Goal: Information Seeking & Learning: Check status

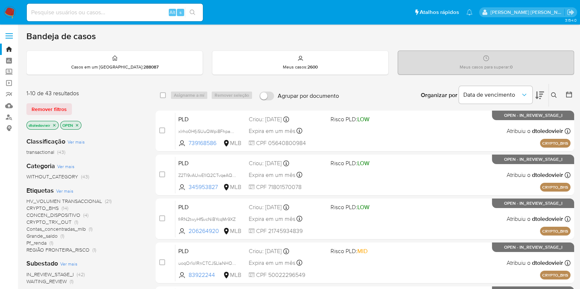
drag, startPoint x: 350, startPoint y: 98, endPoint x: 360, endPoint y: 97, distance: 9.6
click at [339, 96] on div "select-all-cases-checkbox Asignarme a mí Remover seleção Agrupar por documento …" at bounding box center [365, 95] width 419 height 23
click at [361, 96] on div "Organizar por Data de vencimento Os resultados não podem ser classificados enqu…" at bounding box center [458, 95] width 231 height 23
click at [75, 11] on input at bounding box center [115, 13] width 176 height 10
paste input "336717250"
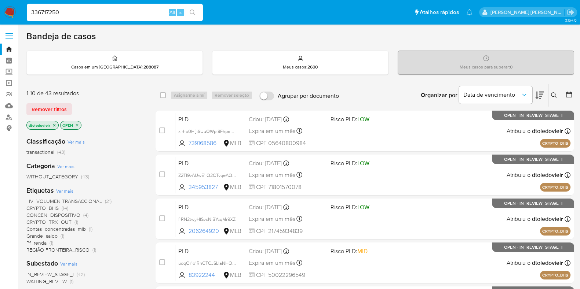
type input "336717250"
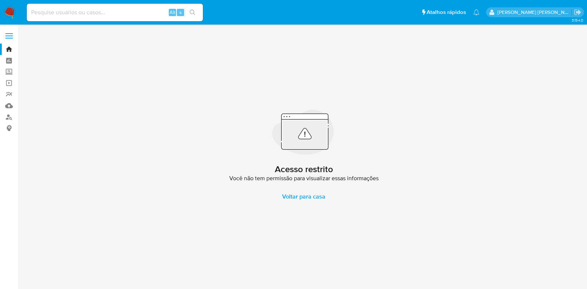
click at [9, 15] on img at bounding box center [10, 12] width 12 height 12
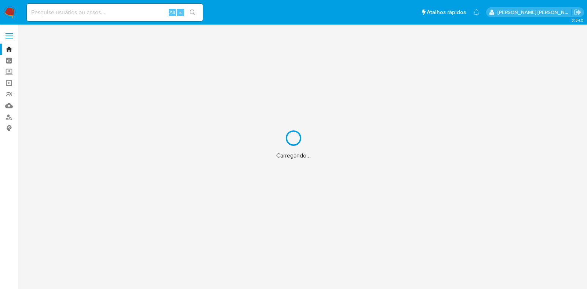
click at [66, 13] on div "Carregando..." at bounding box center [293, 144] width 587 height 289
click at [68, 12] on div "Carregando..." at bounding box center [293, 144] width 587 height 289
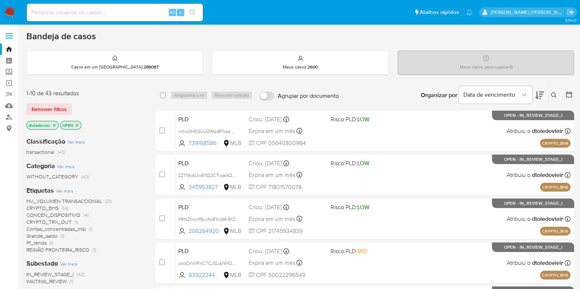
click at [122, 6] on div "Alt s" at bounding box center [115, 13] width 176 height 18
click at [107, 10] on input at bounding box center [115, 13] width 176 height 10
paste input "336717250"
type input "336717250"
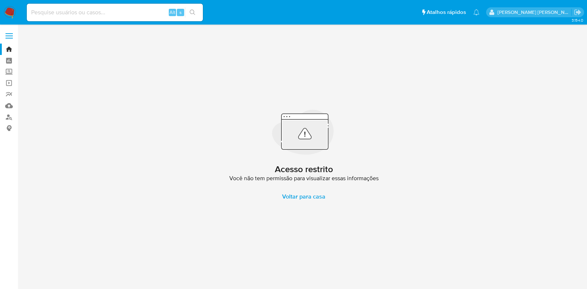
click at [83, 11] on input at bounding box center [115, 13] width 176 height 10
paste input "178719510"
type input "178719510"
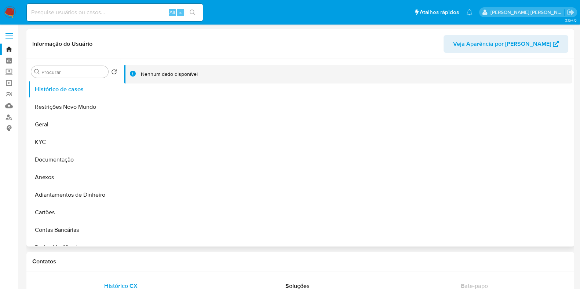
select select "10"
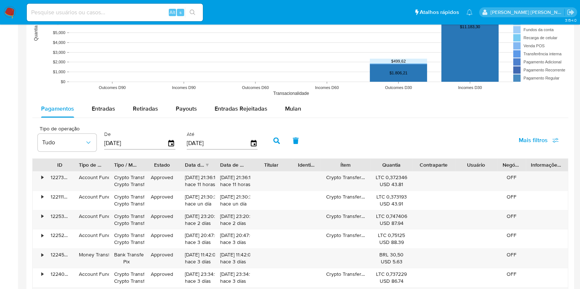
scroll to position [642, 0]
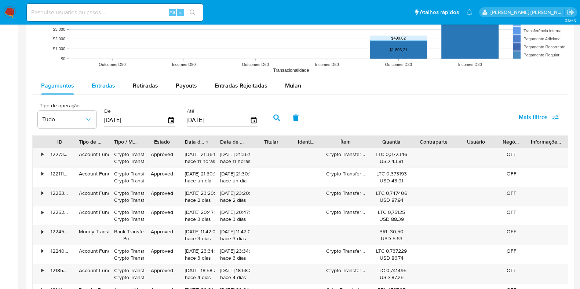
click at [101, 78] on div "Entradas" at bounding box center [103, 86] width 23 height 18
select select "10"
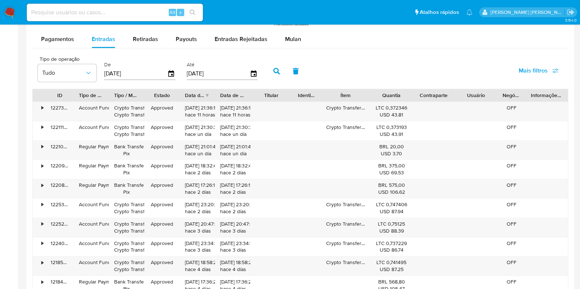
scroll to position [733, 0]
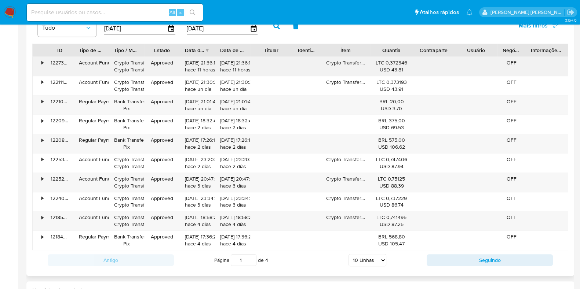
drag, startPoint x: 232, startPoint y: 67, endPoint x: 249, endPoint y: 67, distance: 16.9
click at [242, 67] on div "17/08/2025 21:36:14 hace 11 horas" at bounding box center [232, 66] width 25 height 14
click at [39, 62] on div "•" at bounding box center [39, 66] width 13 height 19
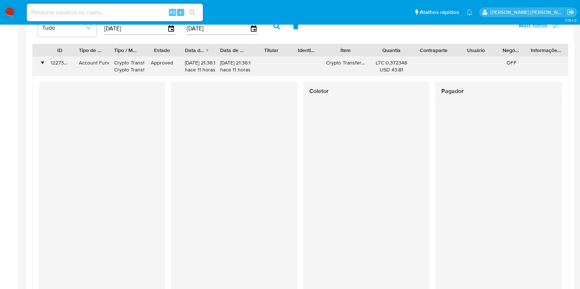
click at [39, 62] on div "•" at bounding box center [39, 66] width 13 height 19
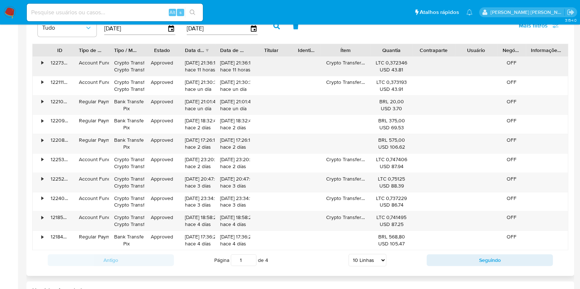
click at [39, 62] on div "•" at bounding box center [39, 66] width 13 height 19
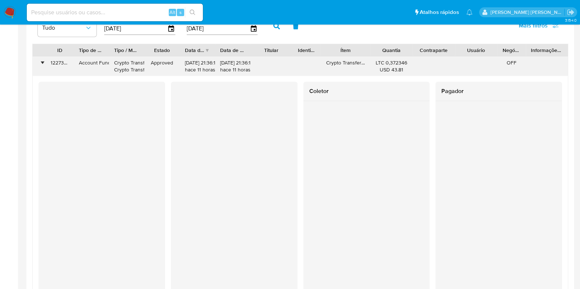
click at [39, 62] on div "•" at bounding box center [39, 66] width 13 height 19
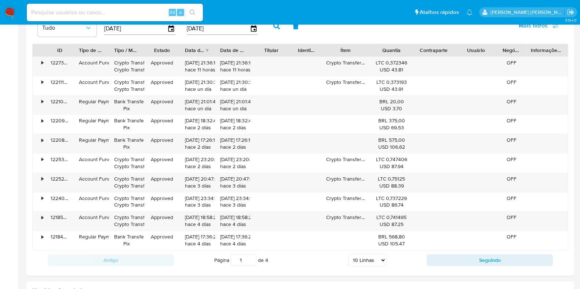
click at [81, 13] on input at bounding box center [115, 13] width 176 height 10
paste input "438373900"
type input "438373900"
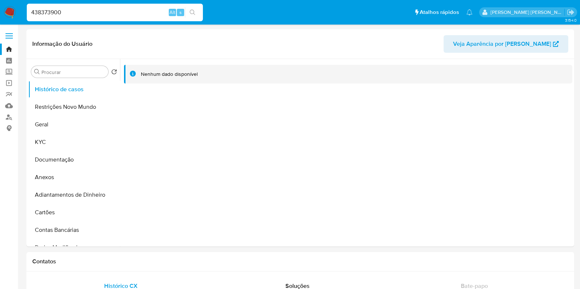
select select "10"
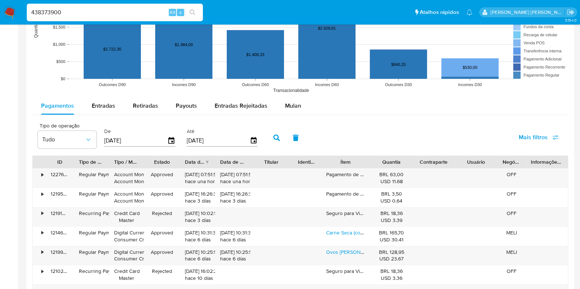
scroll to position [596, 0]
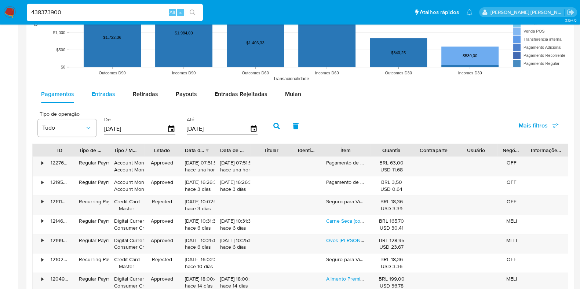
click at [104, 100] on div "Entradas" at bounding box center [103, 94] width 23 height 18
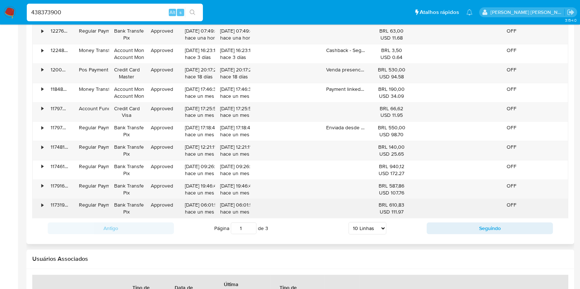
scroll to position [733, 0]
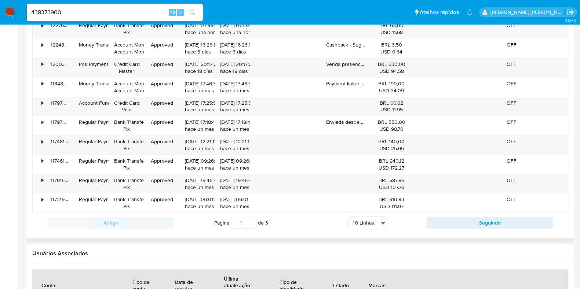
click at [366, 219] on select "5 Linhas 10 Linhas 20 Linhas 25 Linhas 50 Linhas 100 Linhas" at bounding box center [368, 223] width 38 height 12
select select "100"
click at [349, 217] on select "5 Linhas 10 Linhas 20 Linhas 25 Linhas 50 Linhas 100 Linhas" at bounding box center [368, 223] width 38 height 12
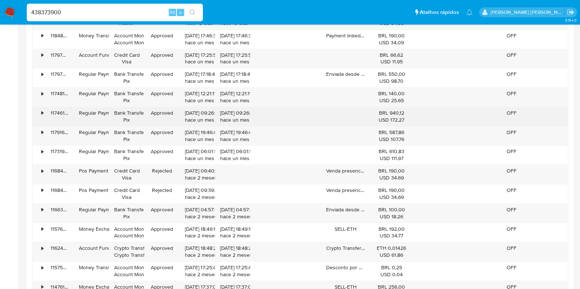
scroll to position [825, 0]
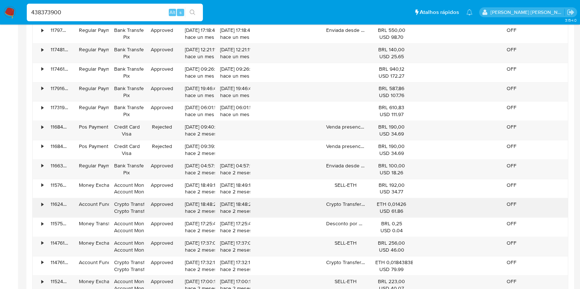
click at [38, 204] on div "•" at bounding box center [39, 207] width 13 height 19
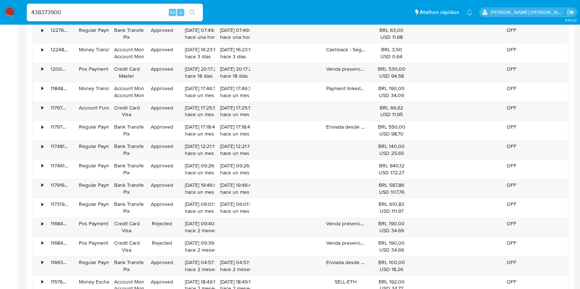
scroll to position [688, 0]
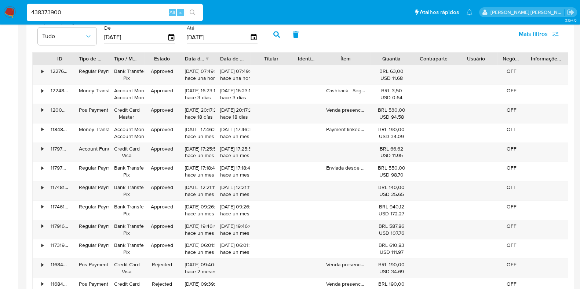
click at [10, 13] on img at bounding box center [10, 12] width 12 height 12
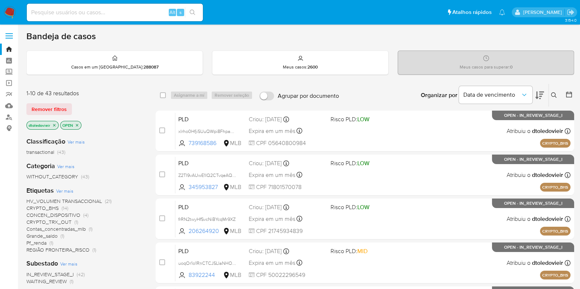
click at [571, 94] on icon at bounding box center [568, 94] width 7 height 7
click at [567, 96] on icon at bounding box center [569, 95] width 6 height 6
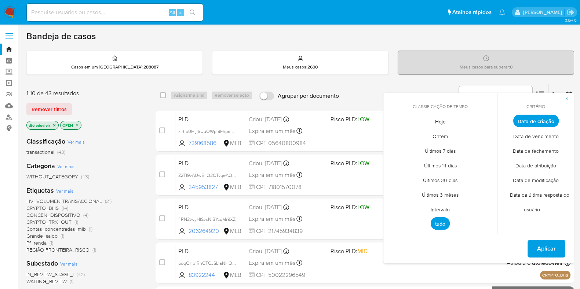
click at [443, 210] on span "Intervalo" at bounding box center [440, 209] width 34 height 15
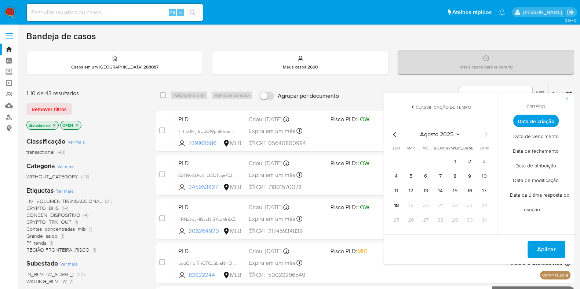
click at [395, 135] on icon "Mes anterior" at bounding box center [394, 134] width 9 height 9
click at [394, 135] on icon "Mes anterior" at bounding box center [394, 134] width 9 height 9
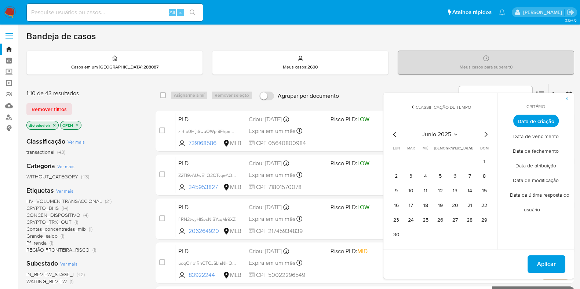
click at [484, 135] on icon "Mes siguiente" at bounding box center [485, 134] width 9 height 9
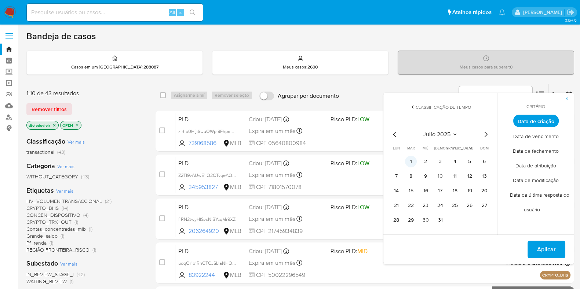
click at [412, 160] on button "1" at bounding box center [411, 162] width 12 height 12
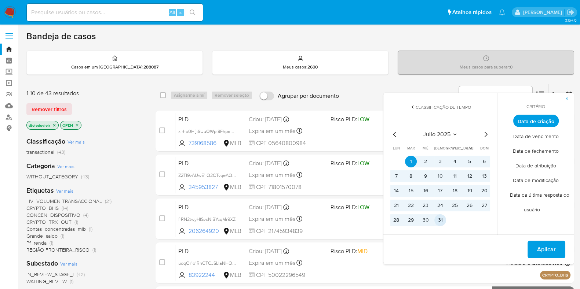
click at [440, 219] on button "31" at bounding box center [440, 221] width 12 height 12
click at [542, 248] on span "Aplicar" at bounding box center [546, 250] width 19 height 16
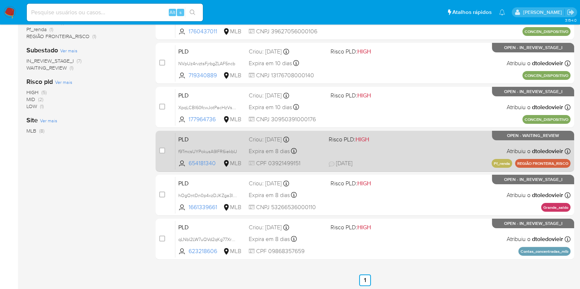
scroll to position [201, 0]
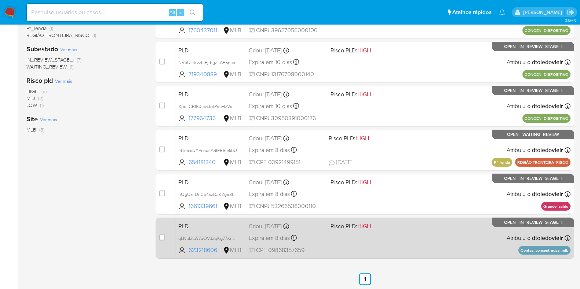
click at [396, 237] on div "PLD qLNbI2LW7uQVd2qKg77XrRp2 623218606 MLB Risco PLD: HIGH Criou: 12/07/2025 Cr…" at bounding box center [372, 238] width 395 height 37
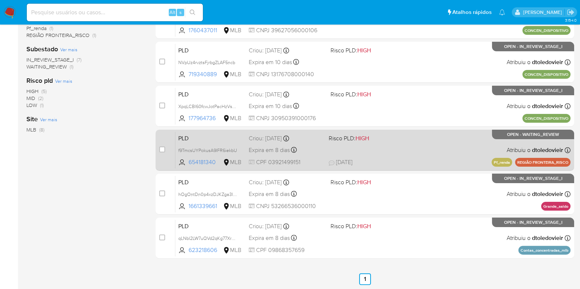
click at [415, 147] on div "PLD f9TmcsUYPokusA9IFR6iekbU 654181340 MLB Risco PLD: HIGH Criou: 12/07/2025 Cr…" at bounding box center [372, 150] width 395 height 37
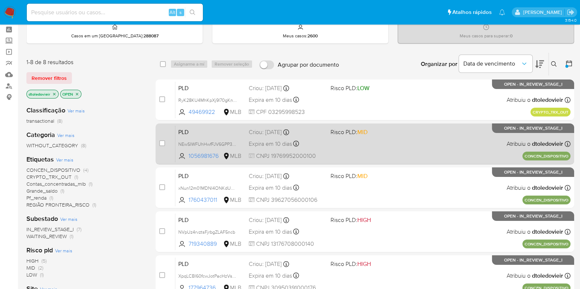
scroll to position [45, 0]
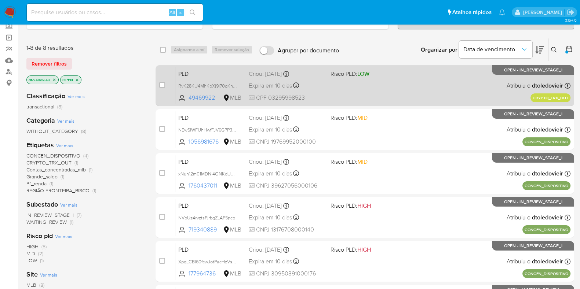
click at [410, 86] on div "PLD RyK28KU4MhKpXj9l70gKnH8y 49469922 MLB Risco PLD: LOW Criou: 14/07/2025 Crio…" at bounding box center [372, 85] width 395 height 37
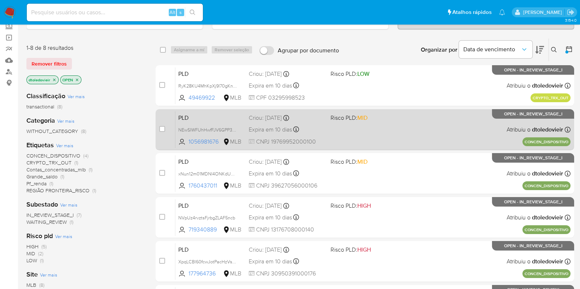
click at [407, 127] on div "PLD NEwSIWFUhHwfFJV6GPP3hfJ9 1056981676 MLB Risco PLD: MID Criou: 14/07/2025 Cr…" at bounding box center [372, 129] width 395 height 37
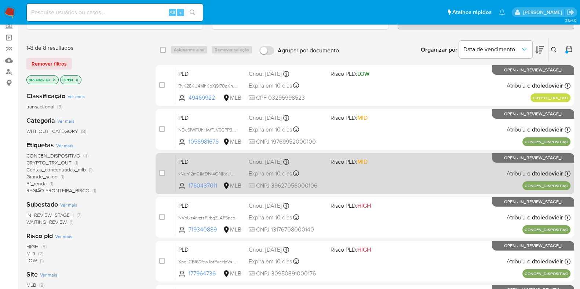
click at [402, 171] on div "PLD xNun12m01MDNI4ONKdUDFgqE 1760437011 MLB Risco PLD: MID Criou: 14/07/2025 Cr…" at bounding box center [372, 173] width 395 height 37
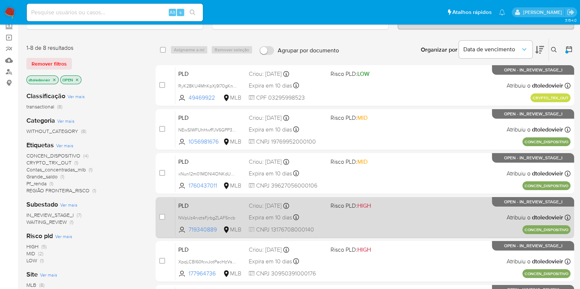
click at [403, 225] on div "PLD NVpUz4rvztsFjrbgZLAF5ncb 719340889 MLB Risco PLD: HIGH Criou: 14/07/2025 Cr…" at bounding box center [372, 217] width 395 height 37
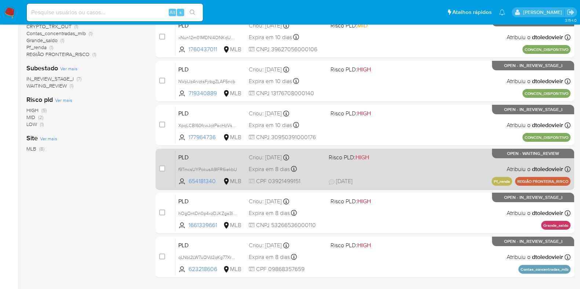
scroll to position [183, 0]
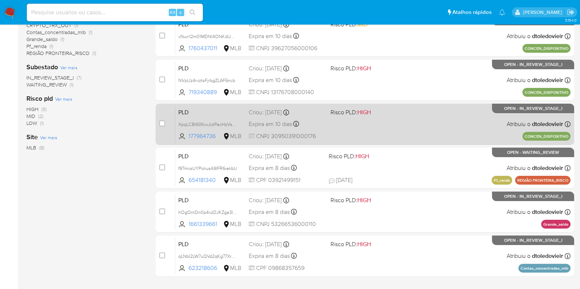
click at [414, 128] on div "PLD XpqLCBl60fcwJotPacHzVsbC 177964736 MLB Risco PLD: HIGH Criou: 14/07/2025 Cr…" at bounding box center [372, 124] width 395 height 37
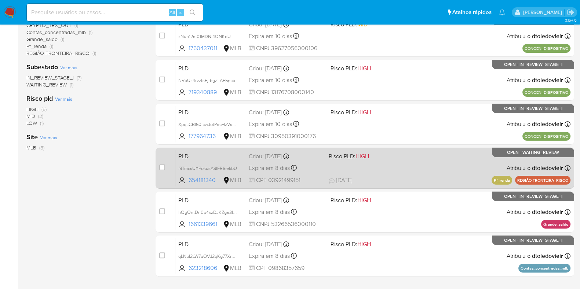
click at [407, 169] on div "PLD f9TmcsUYPokusA9IFR6iekbU 654181340 MLB Risco PLD: HIGH Criou: 12/07/2025 Cr…" at bounding box center [372, 168] width 395 height 37
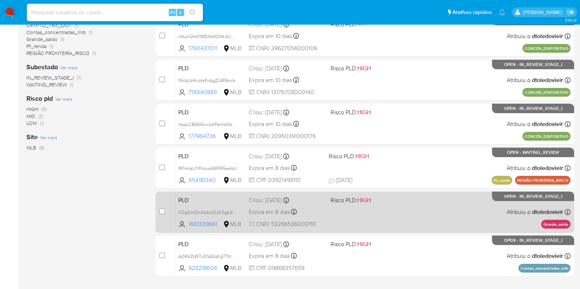
click at [412, 215] on div "PLD hOgOntDn0p4xzDJKZga3IVFV 1661339661 MLB Risco PLD: HIGH Criou: 12/07/2025 C…" at bounding box center [372, 212] width 395 height 37
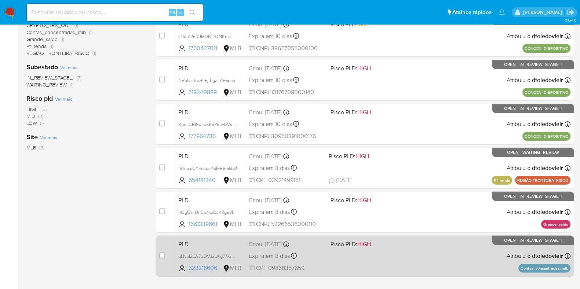
click at [401, 250] on div "PLD qLNbI2LW7uQVd2qKg77XrRp2 623218606 MLB Risco PLD: HIGH Criou: 12/07/2025 Cr…" at bounding box center [372, 256] width 395 height 37
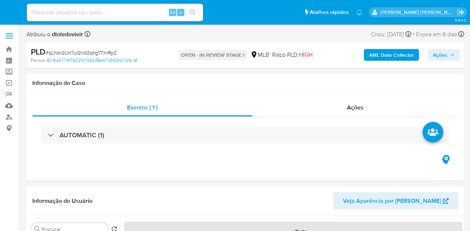
select select "10"
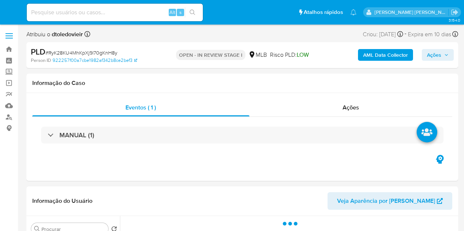
select select "10"
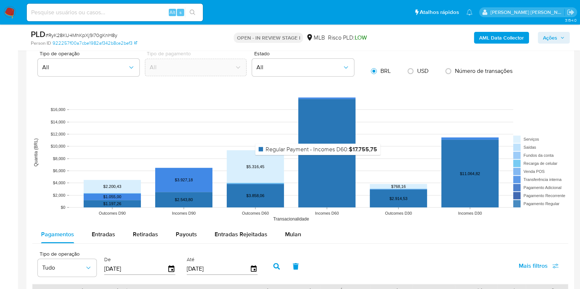
scroll to position [825, 0]
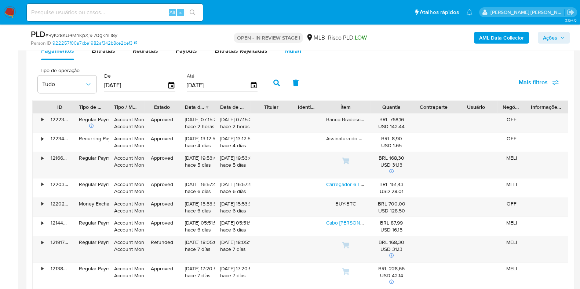
click at [290, 56] on div "Mulan" at bounding box center [293, 51] width 16 height 18
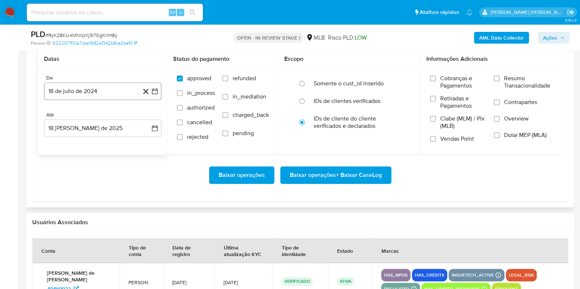
scroll to position [871, 0]
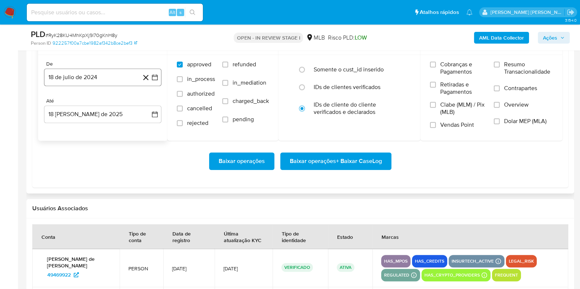
click at [106, 70] on button "18 de julio de 2024" at bounding box center [102, 78] width 117 height 18
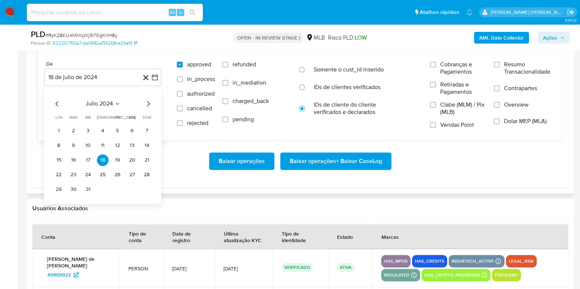
click at [147, 101] on icon "Mes siguiente" at bounding box center [148, 103] width 9 height 9
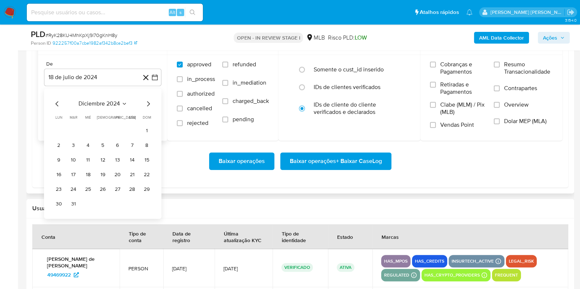
click at [147, 101] on icon "Mes siguiente" at bounding box center [148, 103] width 9 height 9
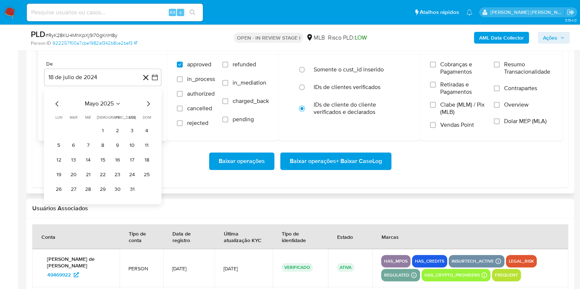
click at [147, 101] on icon "Mes siguiente" at bounding box center [148, 103] width 9 height 9
click at [143, 131] on button "1" at bounding box center [147, 131] width 12 height 12
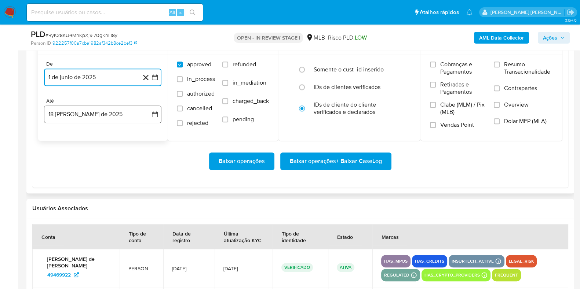
click at [112, 111] on button "18 [PERSON_NAME] de 2025" at bounding box center [102, 115] width 117 height 18
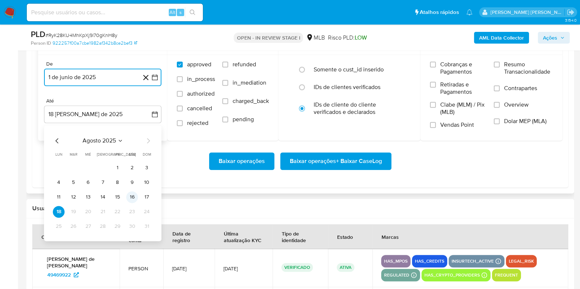
click at [131, 197] on button "16" at bounding box center [132, 198] width 12 height 12
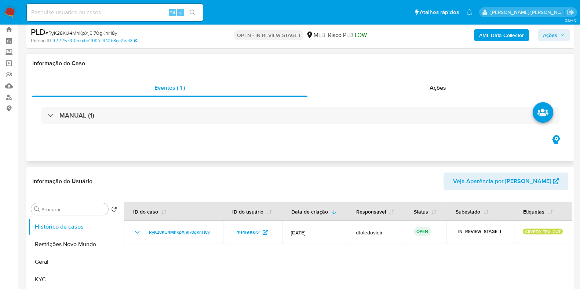
scroll to position [0, 0]
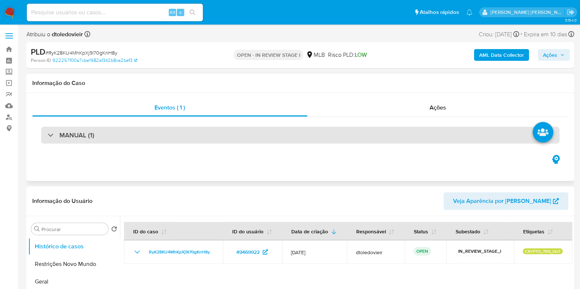
click at [101, 130] on div "MANUAL (1)" at bounding box center [300, 135] width 518 height 17
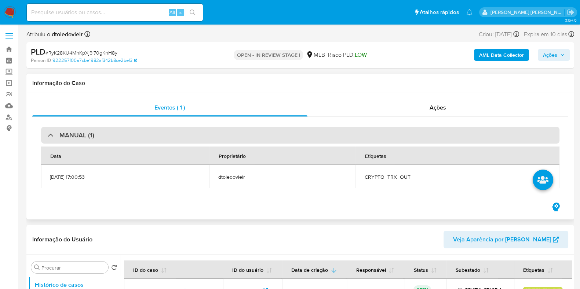
click at [119, 136] on div "MANUAL (1)" at bounding box center [300, 135] width 518 height 17
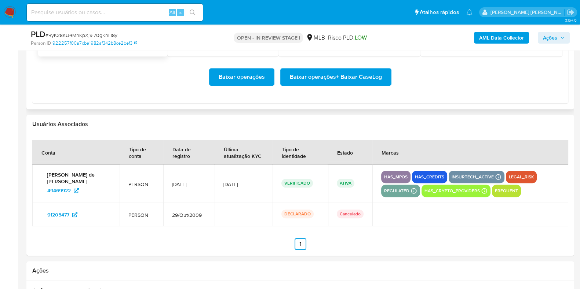
scroll to position [917, 0]
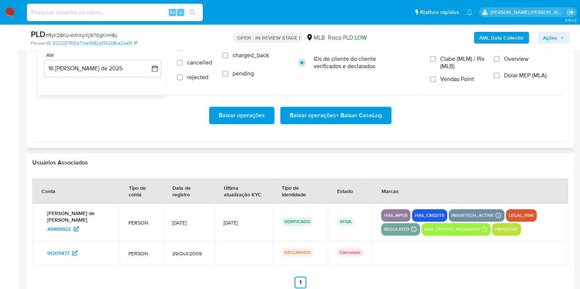
click at [342, 120] on span "Baixar operações + Baixar CaseLog" at bounding box center [336, 115] width 92 height 16
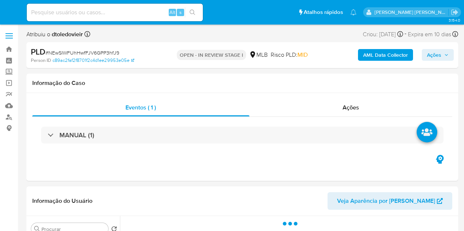
select select "10"
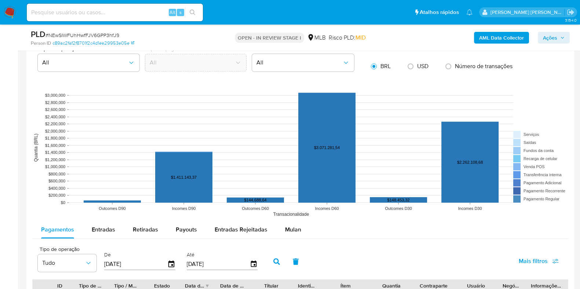
scroll to position [642, 0]
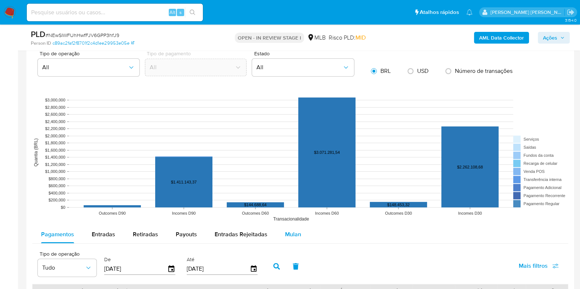
click at [288, 231] on span "Mulan" at bounding box center [293, 234] width 16 height 8
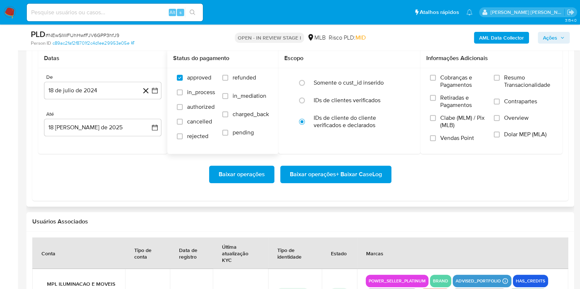
scroll to position [871, 0]
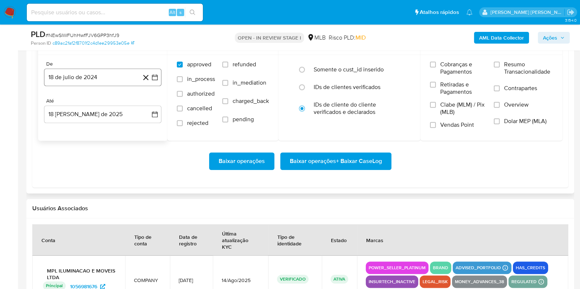
click at [114, 76] on button "18 de julio de 2024" at bounding box center [102, 78] width 117 height 18
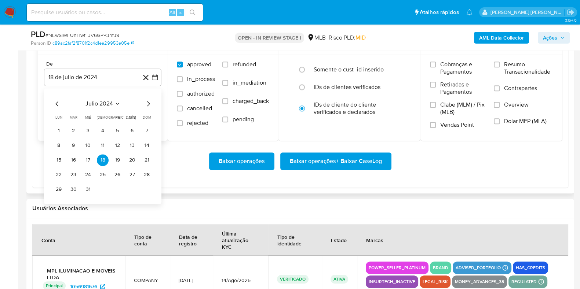
click at [150, 102] on icon "Mes siguiente" at bounding box center [148, 103] width 9 height 9
click at [149, 102] on icon "Mes siguiente" at bounding box center [148, 103] width 9 height 9
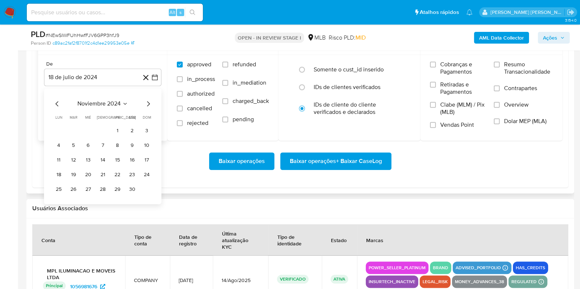
click at [149, 102] on icon "Mes siguiente" at bounding box center [148, 103] width 9 height 9
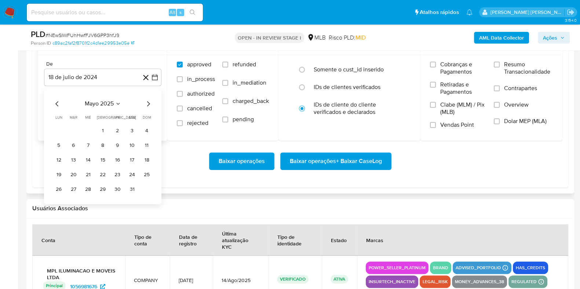
click at [149, 102] on icon "Mes siguiente" at bounding box center [148, 103] width 9 height 9
drag, startPoint x: 55, startPoint y: 102, endPoint x: 61, endPoint y: 102, distance: 5.9
click at [54, 102] on icon "Mes anterior" at bounding box center [57, 103] width 9 height 9
click at [146, 130] on button "1" at bounding box center [147, 131] width 12 height 12
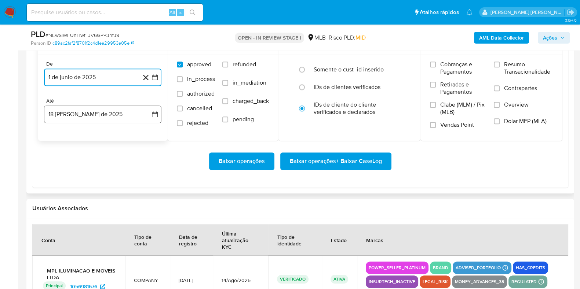
click at [110, 116] on button "18 [PERSON_NAME] de 2025" at bounding box center [102, 115] width 117 height 18
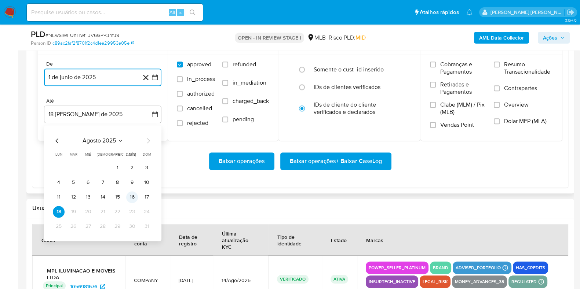
click at [132, 198] on button "16" at bounding box center [132, 198] width 12 height 12
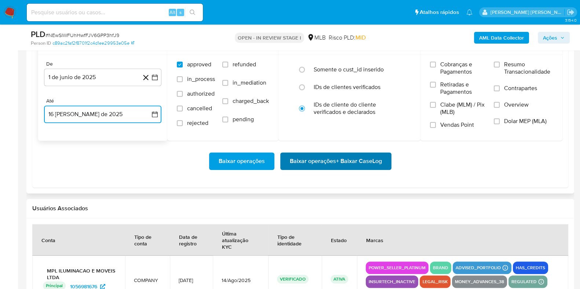
click at [295, 158] on span "Baixar operações + Baixar CaseLog" at bounding box center [336, 161] width 92 height 16
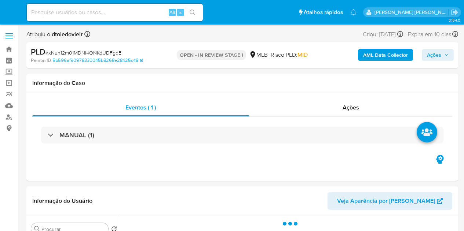
select select "10"
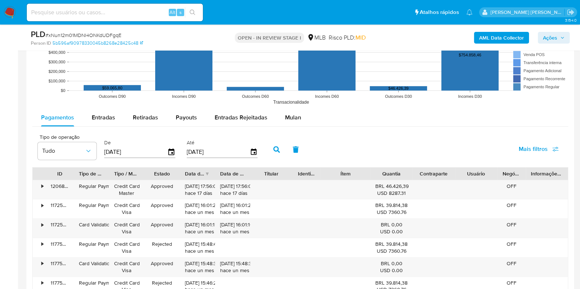
scroll to position [780, 0]
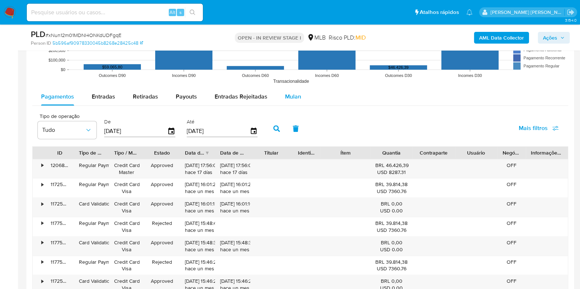
click at [289, 96] on span "Mulan" at bounding box center [293, 96] width 16 height 8
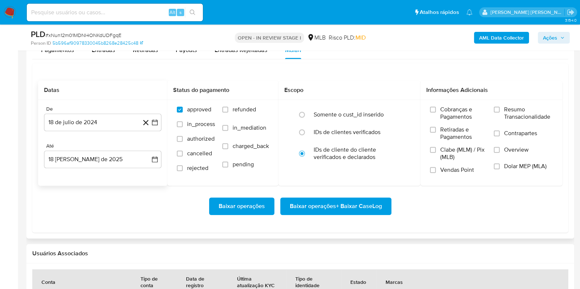
scroll to position [871, 0]
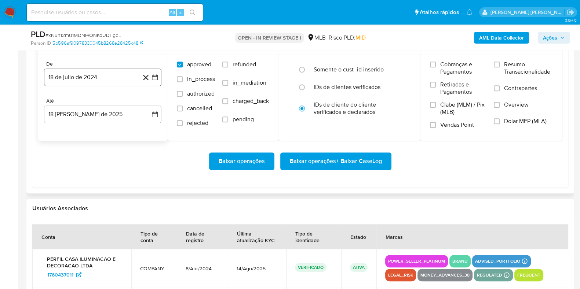
click at [95, 80] on button "18 de julio de 2024" at bounding box center [102, 78] width 117 height 18
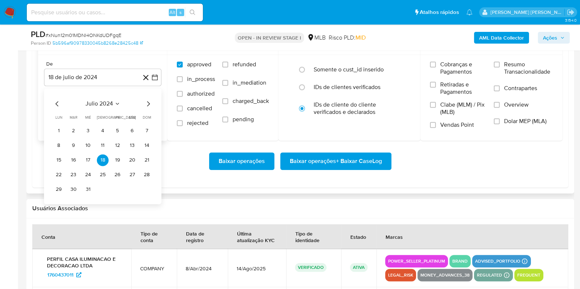
click at [145, 103] on icon "Mes siguiente" at bounding box center [148, 103] width 9 height 9
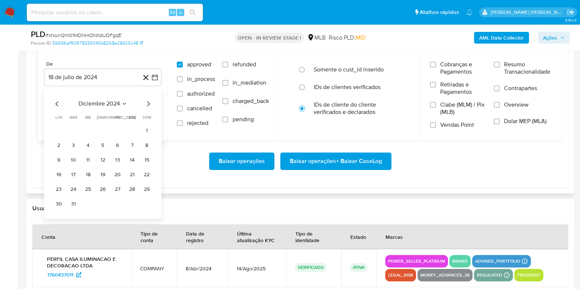
click at [145, 103] on icon "Mes siguiente" at bounding box center [148, 103] width 9 height 9
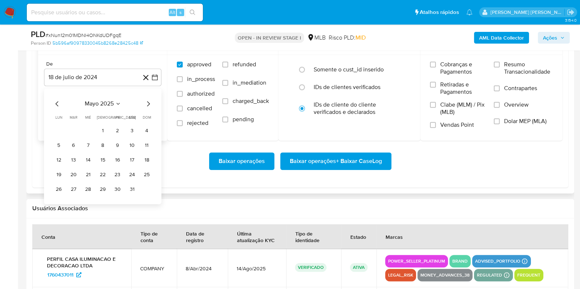
click at [145, 103] on icon "Mes siguiente" at bounding box center [148, 103] width 9 height 9
click at [143, 127] on button "1" at bounding box center [147, 131] width 12 height 12
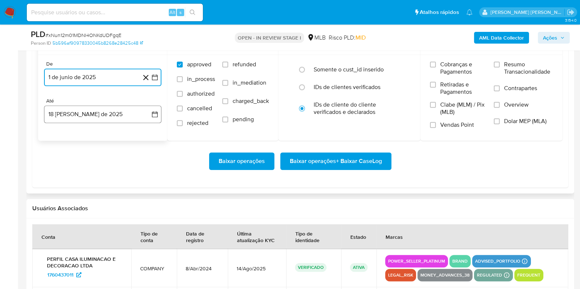
click at [110, 116] on button "18 [PERSON_NAME] de 2025" at bounding box center [102, 115] width 117 height 18
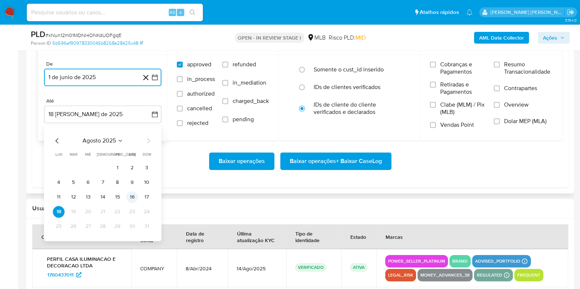
click at [134, 194] on button "16" at bounding box center [132, 198] width 12 height 12
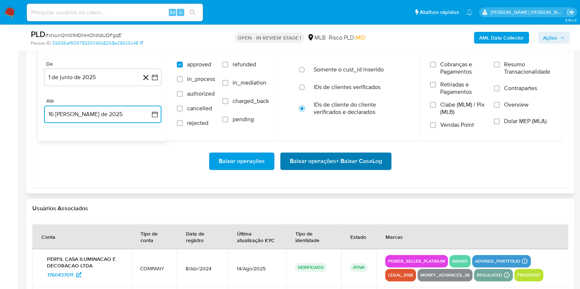
click at [306, 155] on span "Baixar operações + Baixar CaseLog" at bounding box center [336, 161] width 92 height 16
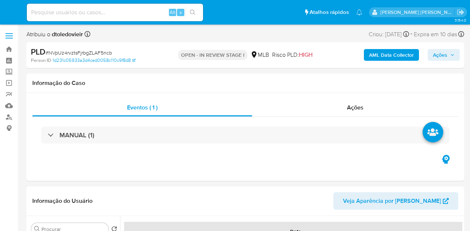
select select "10"
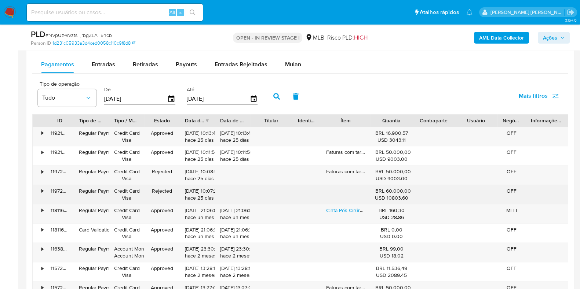
scroll to position [825, 0]
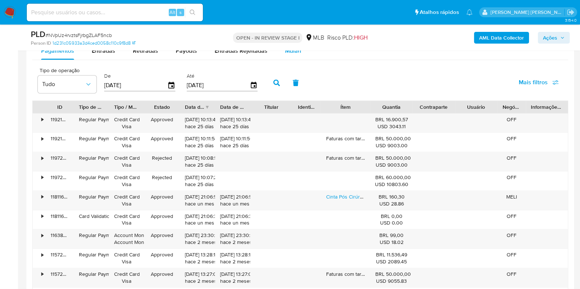
click at [289, 55] on div "Mulan" at bounding box center [293, 51] width 16 height 18
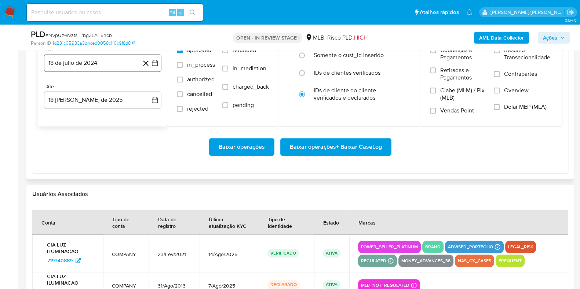
scroll to position [871, 0]
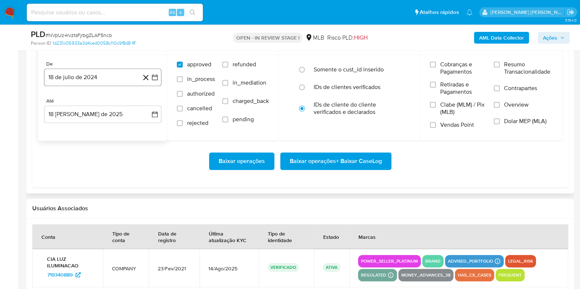
click at [85, 69] on button "18 de julio de 2024" at bounding box center [102, 78] width 117 height 18
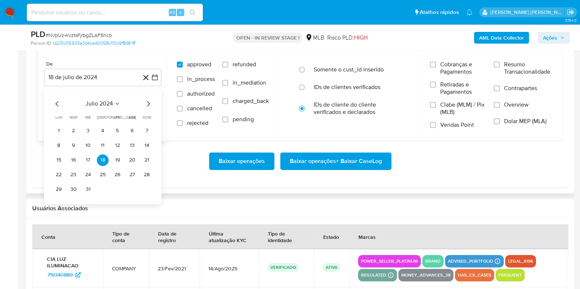
click at [148, 101] on icon "Mes siguiente" at bounding box center [148, 103] width 9 height 9
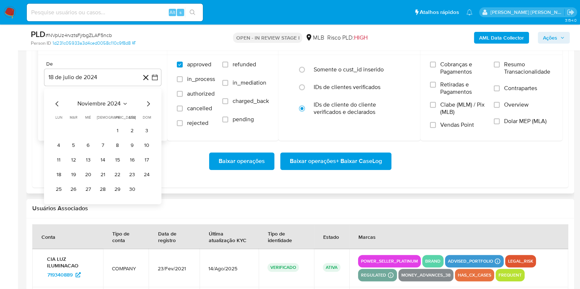
click at [148, 101] on icon "Mes siguiente" at bounding box center [148, 103] width 9 height 9
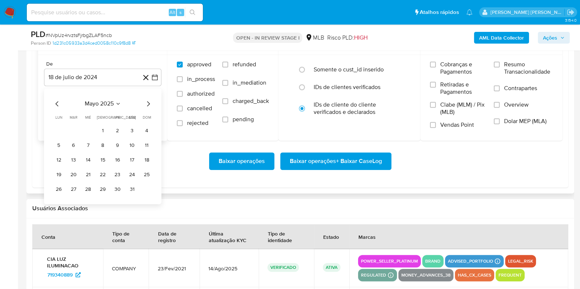
click at [148, 101] on icon "Mes siguiente" at bounding box center [148, 103] width 9 height 9
click at [142, 128] on button "1" at bounding box center [147, 131] width 12 height 12
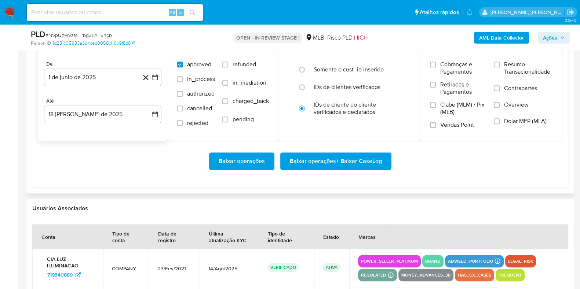
click at [110, 102] on div "Até" at bounding box center [102, 101] width 117 height 7
click at [106, 113] on button "18 [PERSON_NAME] de 2025" at bounding box center [102, 115] width 117 height 18
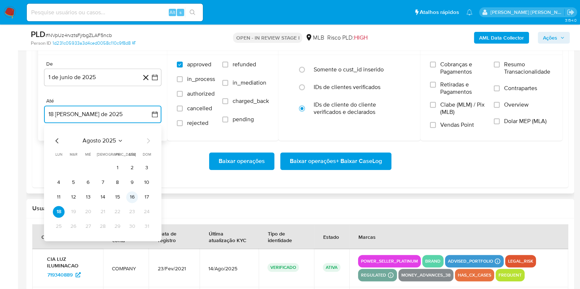
click at [131, 196] on button "16" at bounding box center [132, 198] width 12 height 12
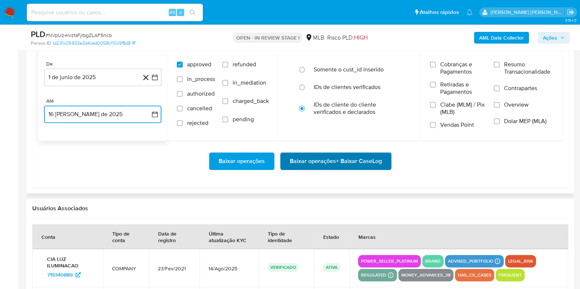
click at [335, 160] on span "Baixar operações + Baixar CaseLog" at bounding box center [336, 161] width 92 height 16
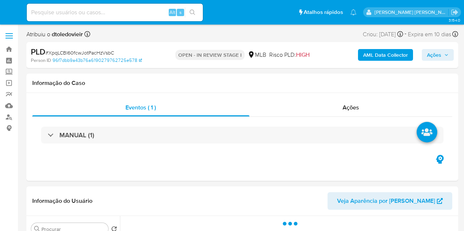
select select "10"
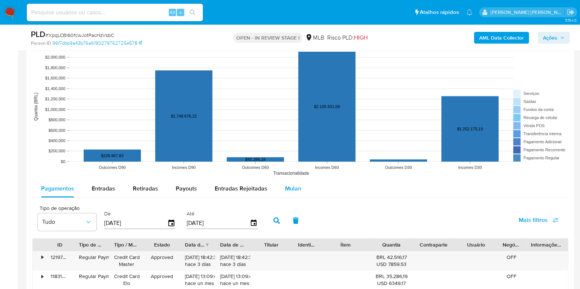
click at [288, 182] on div "Mulan" at bounding box center [293, 189] width 16 height 18
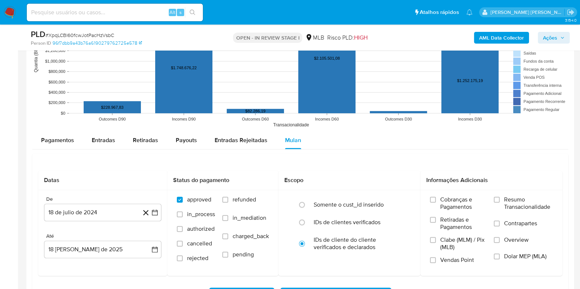
scroll to position [688, 0]
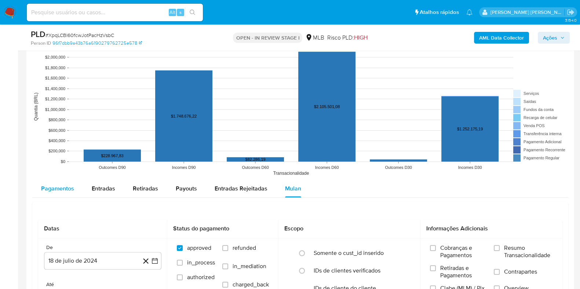
drag, startPoint x: 62, startPoint y: 172, endPoint x: 61, endPoint y: 179, distance: 6.7
click at [61, 179] on rect at bounding box center [300, 106] width 536 height 147
click at [59, 181] on div "Pagamentos" at bounding box center [57, 189] width 33 height 18
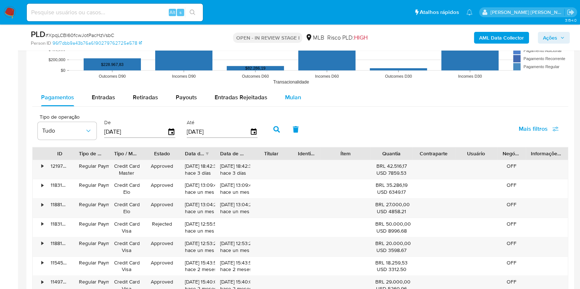
scroll to position [780, 0]
click at [293, 97] on span "Mulan" at bounding box center [293, 96] width 16 height 8
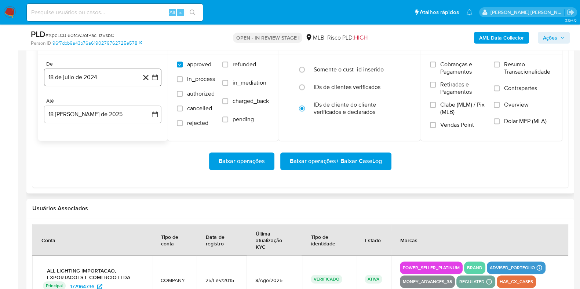
click at [99, 74] on button "18 de julio de 2024" at bounding box center [102, 78] width 117 height 18
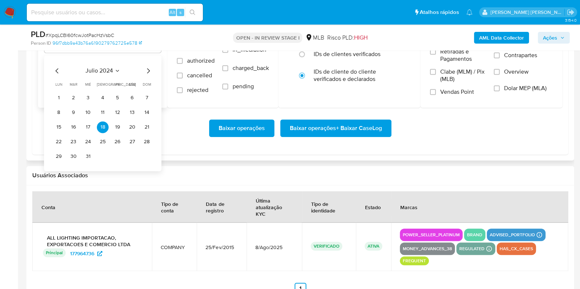
scroll to position [917, 0]
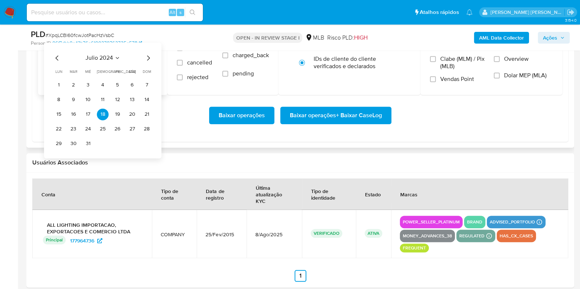
click at [150, 63] on div "julio 2024 julio 2024 lun lunes mar martes mié miércoles jue jueves vie viernes…" at bounding box center [103, 102] width 100 height 96
click at [150, 60] on icon "Mes siguiente" at bounding box center [148, 58] width 9 height 9
click at [147, 58] on icon "Mes siguiente" at bounding box center [148, 58] width 9 height 9
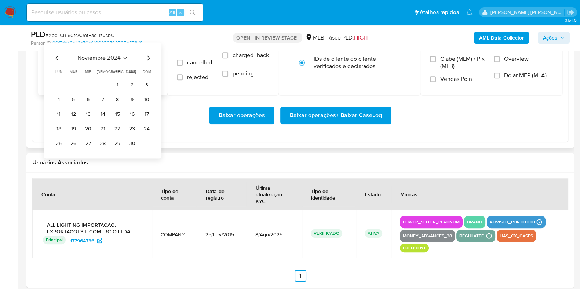
click at [147, 58] on icon "Mes siguiente" at bounding box center [148, 58] width 9 height 9
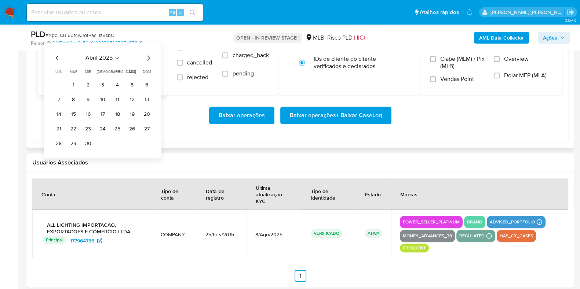
click at [147, 58] on icon "Mes siguiente" at bounding box center [148, 58] width 9 height 9
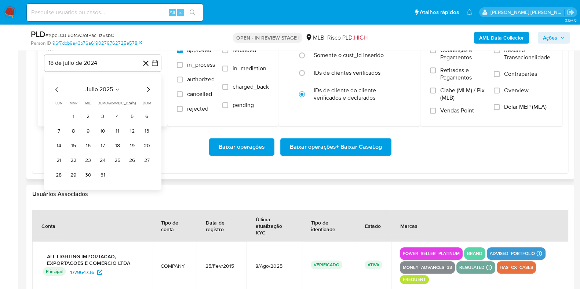
scroll to position [871, 0]
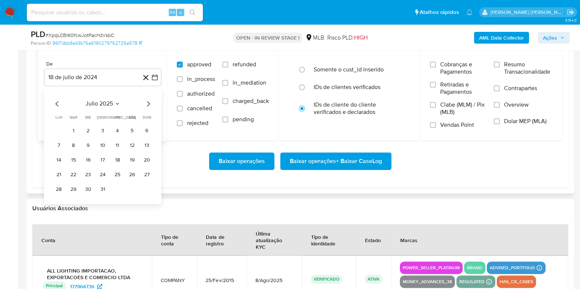
click at [54, 102] on icon "Mes anterior" at bounding box center [57, 103] width 9 height 9
click at [142, 131] on button "1" at bounding box center [147, 131] width 12 height 12
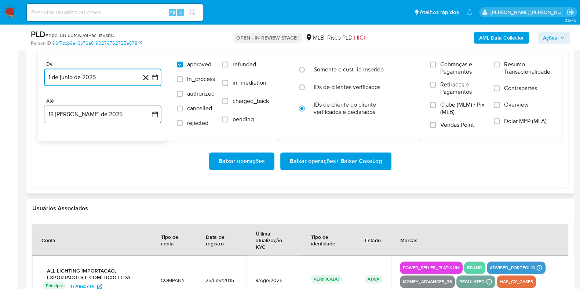
click at [112, 107] on button "18 de agosto de 2025" at bounding box center [102, 115] width 117 height 18
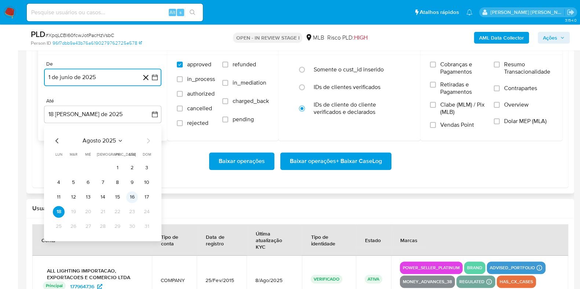
click at [129, 197] on button "16" at bounding box center [132, 198] width 12 height 12
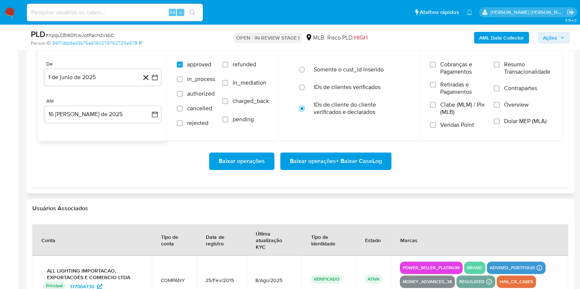
click at [294, 151] on div "Baixar operações Baixar operações + Baixar CaseLog" at bounding box center [300, 161] width 524 height 41
click at [299, 165] on span "Baixar operações + Baixar CaseLog" at bounding box center [336, 161] width 92 height 16
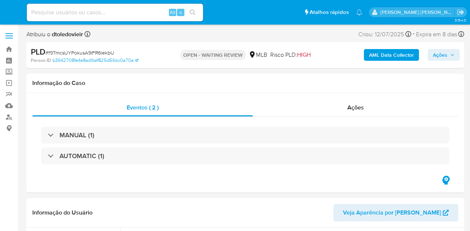
select select "10"
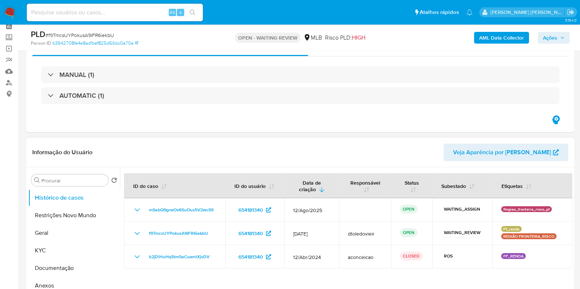
scroll to position [138, 0]
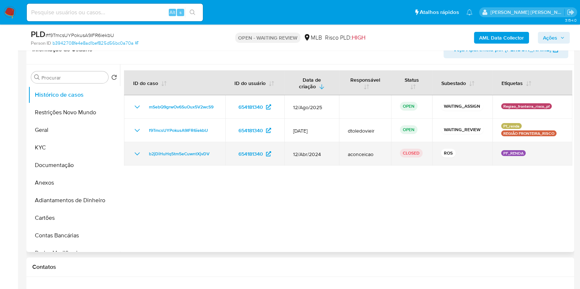
drag, startPoint x: 462, startPoint y: 153, endPoint x: 441, endPoint y: 153, distance: 21.3
click at [441, 153] on div "ROS" at bounding box center [462, 154] width 43 height 10
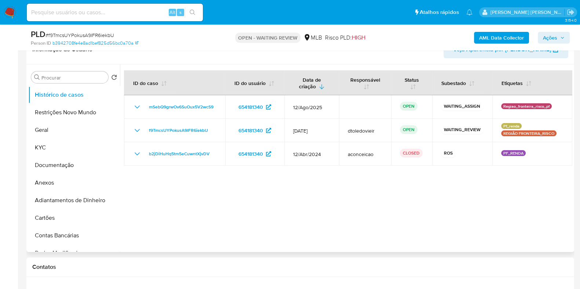
click at [426, 184] on div at bounding box center [346, 159] width 452 height 188
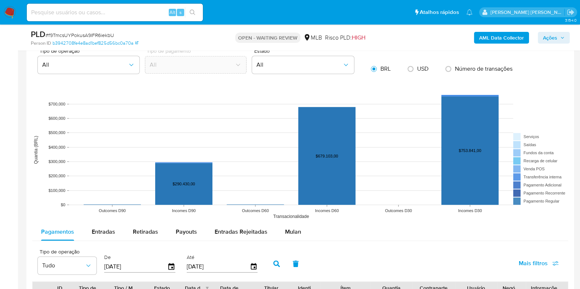
scroll to position [642, 0]
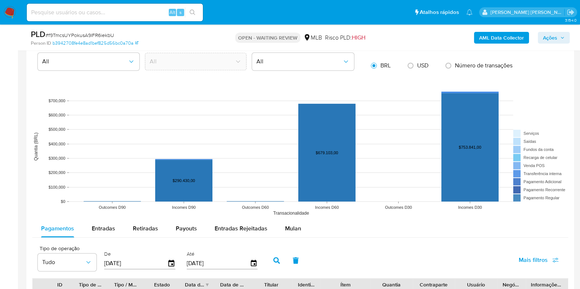
click at [285, 221] on div "Mulan" at bounding box center [293, 229] width 16 height 18
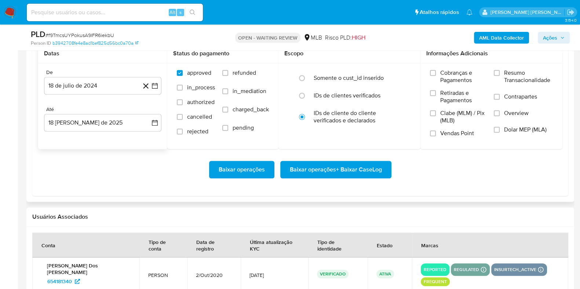
scroll to position [871, 0]
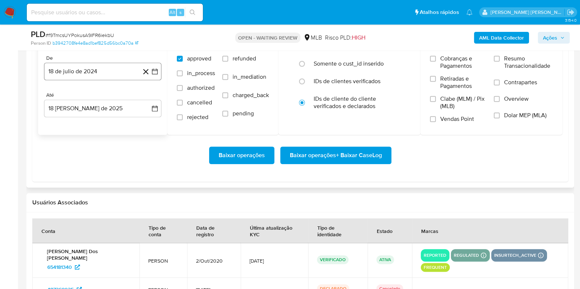
click at [106, 80] on button "18 de julio de 2024" at bounding box center [102, 72] width 117 height 18
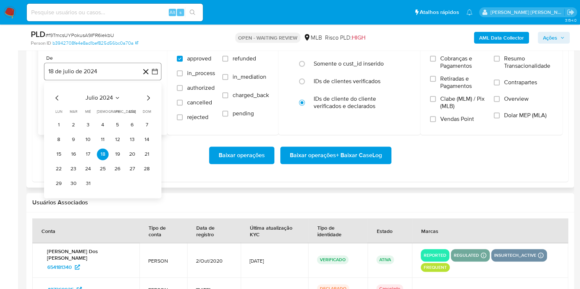
click at [104, 73] on button "18 de julio de 2024" at bounding box center [102, 72] width 117 height 18
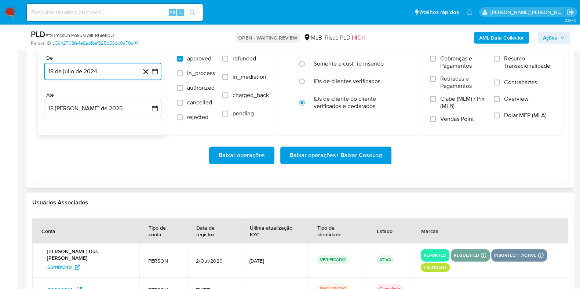
click at [121, 73] on button "18 de julio de 2024" at bounding box center [102, 72] width 117 height 18
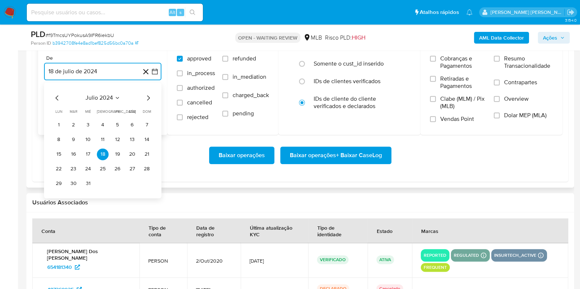
click at [149, 96] on icon "Mes siguiente" at bounding box center [148, 97] width 3 height 5
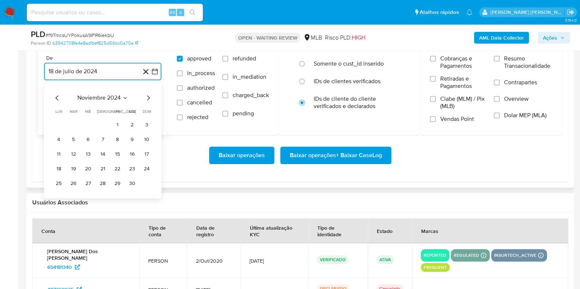
click at [149, 96] on icon "Mes siguiente" at bounding box center [148, 97] width 3 height 5
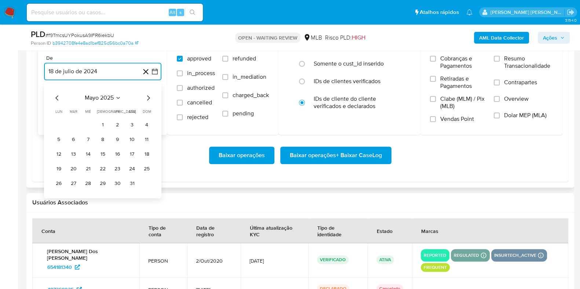
click at [149, 96] on icon "Mes siguiente" at bounding box center [148, 97] width 3 height 5
click at [150, 127] on button "1" at bounding box center [147, 125] width 12 height 12
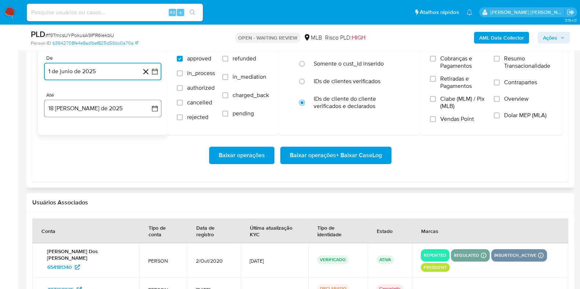
click at [70, 105] on button "18 de agosto de 2025" at bounding box center [102, 109] width 117 height 18
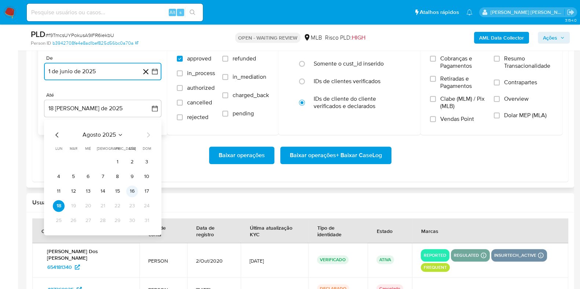
click at [134, 190] on button "16" at bounding box center [132, 192] width 12 height 12
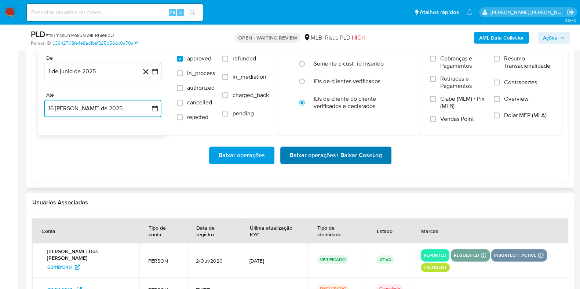
click at [311, 160] on span "Baixar operações + Baixar CaseLog" at bounding box center [336, 155] width 92 height 16
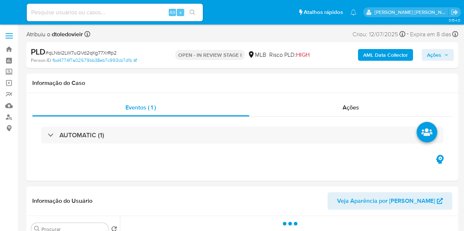
select select "10"
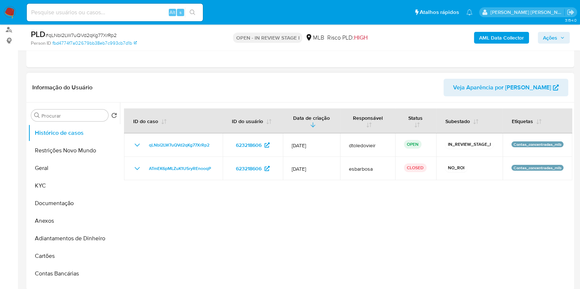
scroll to position [91, 0]
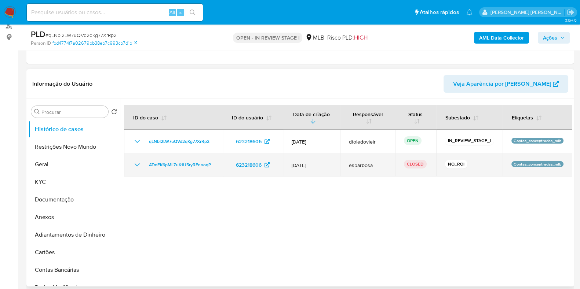
drag, startPoint x: 332, startPoint y: 164, endPoint x: 289, endPoint y: 163, distance: 42.6
click at [289, 163] on td "12/Jun/2025" at bounding box center [311, 164] width 57 height 23
click at [336, 168] on td "12/Jun/2025" at bounding box center [311, 164] width 57 height 23
click at [138, 164] on icon "Mostrar/Ocultar" at bounding box center [137, 165] width 9 height 9
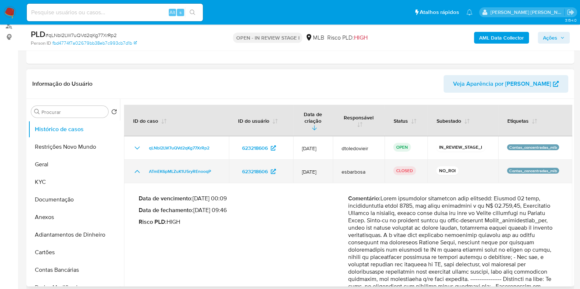
click at [136, 167] on icon "Mostrar/Ocultar" at bounding box center [137, 171] width 9 height 9
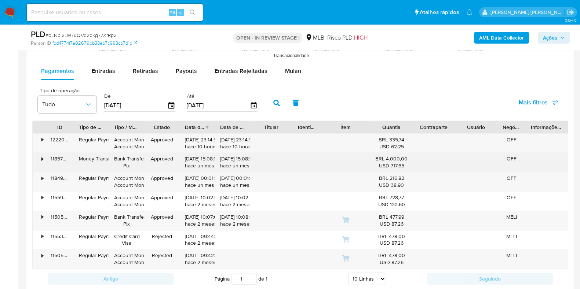
scroll to position [825, 0]
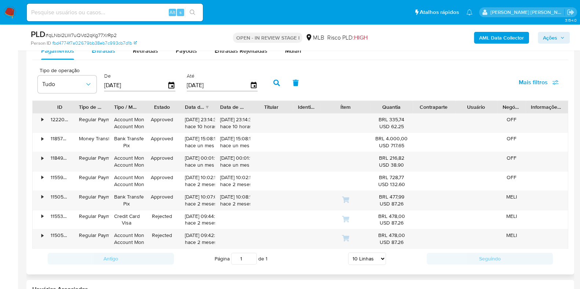
click at [109, 55] on div "Entradas" at bounding box center [103, 51] width 23 height 18
select select "10"
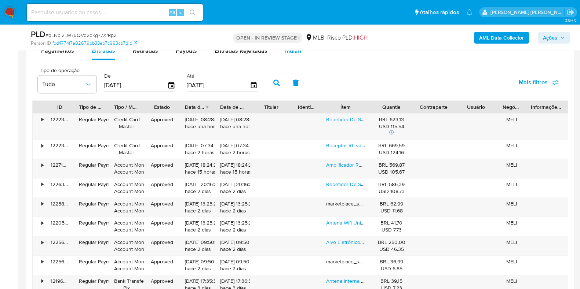
click at [292, 52] on span "Mulan" at bounding box center [293, 51] width 16 height 8
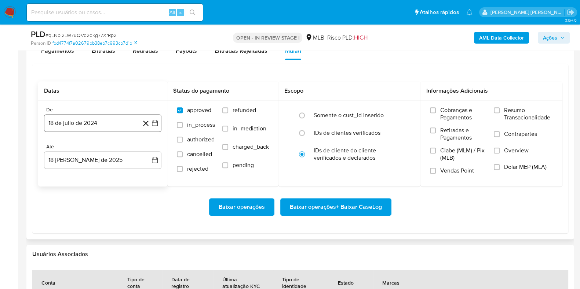
click at [97, 121] on button "18 de julio de 2024" at bounding box center [102, 123] width 117 height 18
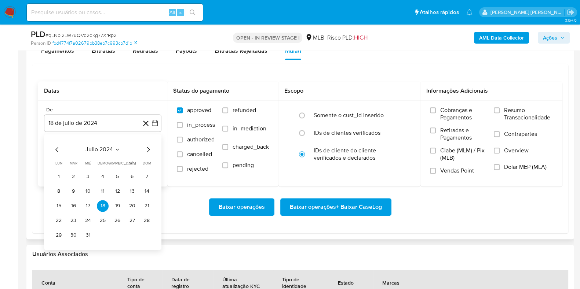
click at [146, 149] on icon "Mes siguiente" at bounding box center [148, 149] width 9 height 9
click at [147, 149] on icon "Mes siguiente" at bounding box center [148, 149] width 9 height 9
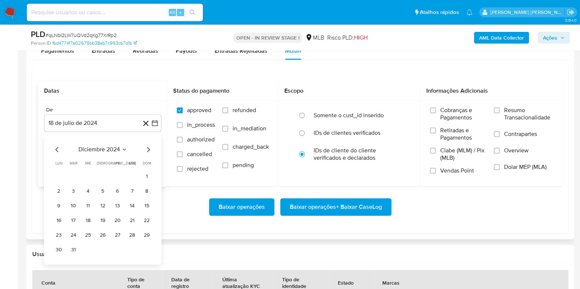
click at [149, 149] on icon "Mes siguiente" at bounding box center [148, 149] width 9 height 9
click at [149, 149] on icon "Mes siguiente" at bounding box center [148, 149] width 3 height 5
click at [148, 149] on icon "Mes siguiente" at bounding box center [148, 149] width 9 height 9
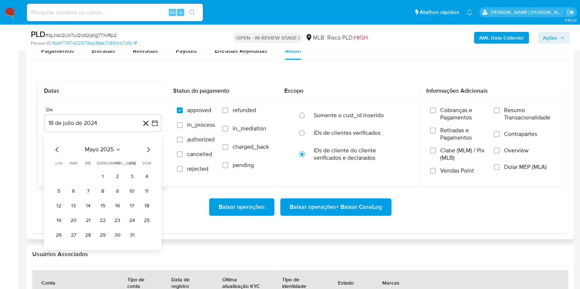
click at [148, 149] on icon "Mes siguiente" at bounding box center [148, 149] width 9 height 9
click at [149, 177] on button "1" at bounding box center [147, 177] width 12 height 12
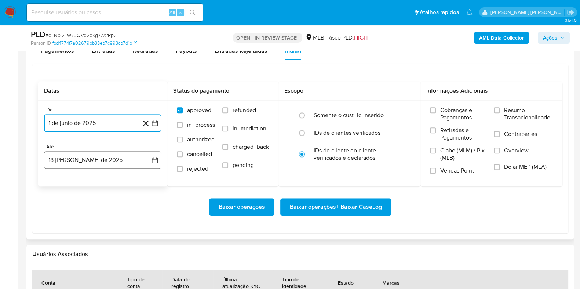
click at [102, 162] on button "18 de agosto de 2025" at bounding box center [102, 161] width 117 height 18
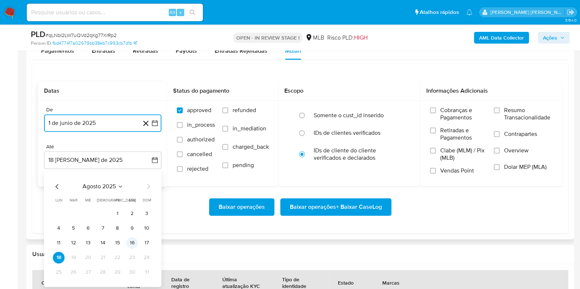
click at [131, 231] on button "16" at bounding box center [132, 243] width 12 height 12
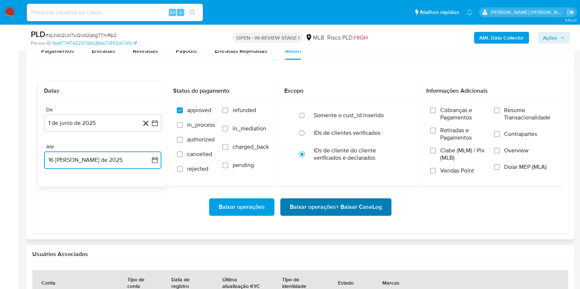
click at [307, 206] on span "Baixar operações + Baixar CaseLog" at bounding box center [336, 207] width 92 height 16
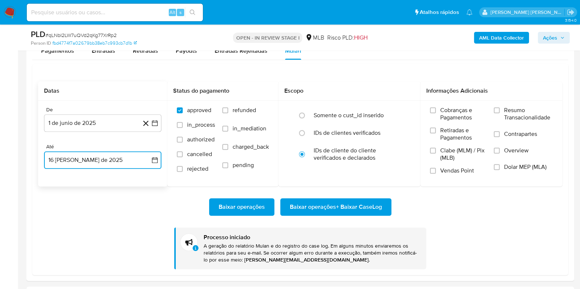
scroll to position [504, 0]
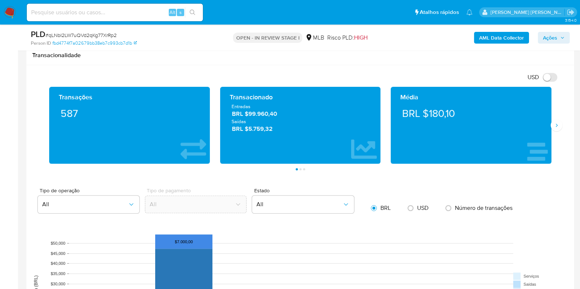
click at [14, 17] on img at bounding box center [10, 12] width 12 height 12
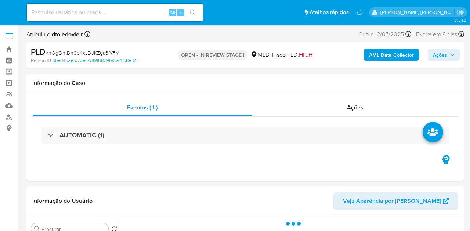
select select "10"
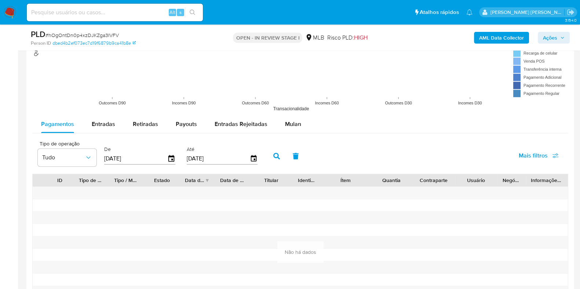
scroll to position [780, 0]
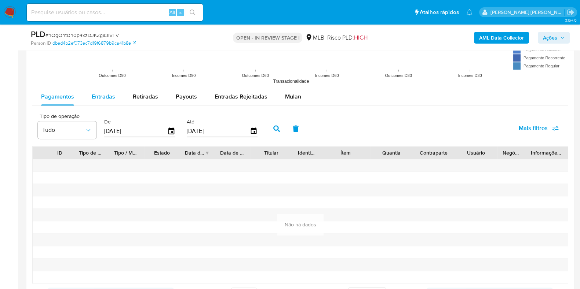
click at [99, 102] on div "Entradas" at bounding box center [103, 97] width 23 height 18
select select "10"
click at [151, 131] on input "[DATE]" at bounding box center [135, 131] width 63 height 12
type input "[DATE]"
click at [224, 132] on input "[DATE]" at bounding box center [218, 131] width 63 height 12
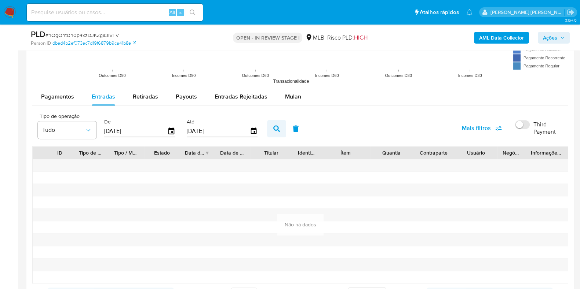
type input "[DATE]"
click at [276, 131] on icon "button" at bounding box center [276, 128] width 7 height 7
click at [277, 130] on button "button" at bounding box center [276, 129] width 19 height 18
click at [64, 98] on span "Pagamentos" at bounding box center [57, 96] width 33 height 8
click at [134, 128] on input "[DATE]" at bounding box center [135, 131] width 63 height 12
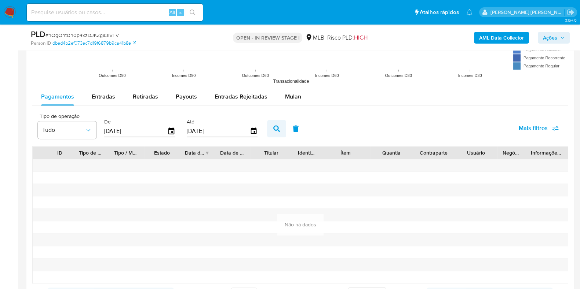
type input "[DATE]"
click at [273, 123] on button "button" at bounding box center [276, 129] width 19 height 18
click at [105, 99] on span "Entradas" at bounding box center [103, 96] width 23 height 8
click at [128, 128] on input "[DATE]" at bounding box center [135, 131] width 63 height 12
click at [142, 131] on input "[DATE]" at bounding box center [135, 131] width 63 height 12
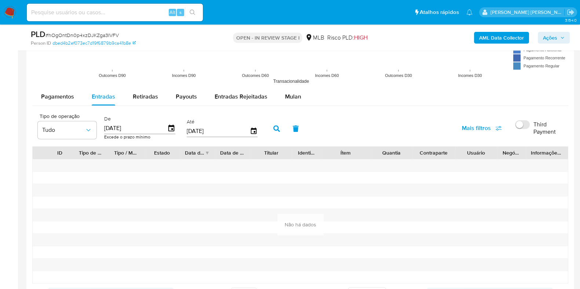
type input "[DATE]"
click at [224, 131] on input "[DATE]" at bounding box center [218, 131] width 63 height 12
type input "[DATE]"
click button "button" at bounding box center [276, 129] width 19 height 18
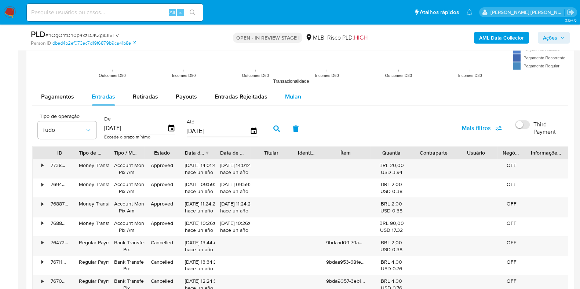
click at [295, 96] on span "Mulan" at bounding box center [293, 96] width 16 height 8
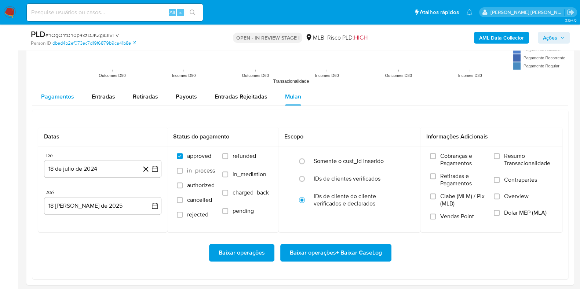
click at [60, 95] on span "Pagamentos" at bounding box center [57, 96] width 33 height 8
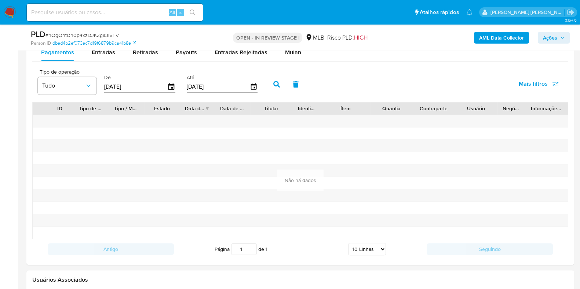
scroll to position [825, 0]
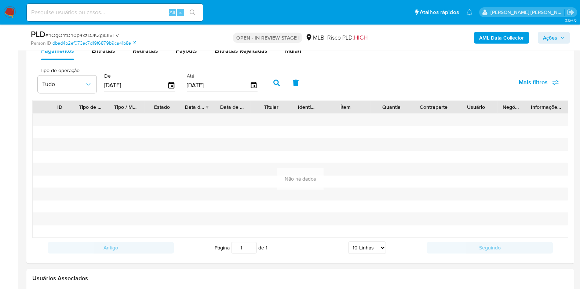
click at [138, 90] on input "[DATE]" at bounding box center [135, 86] width 63 height 12
type input "[DATE]"
type input "3_/__/____"
type input "0_/__/____"
type input "[DATE]"
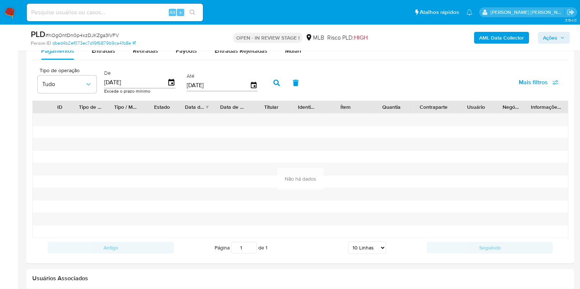
click button "button" at bounding box center [276, 83] width 19 height 18
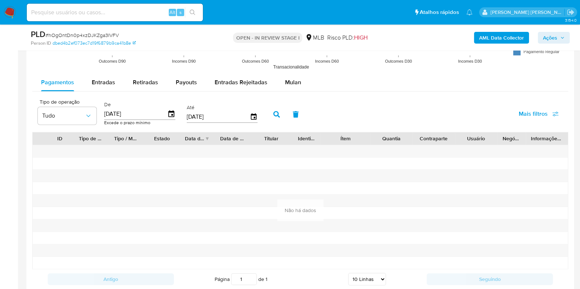
scroll to position [780, 0]
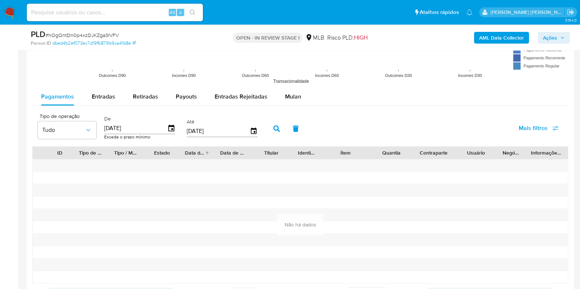
click at [151, 129] on input "[DATE]" at bounding box center [135, 129] width 63 height 12
click at [106, 96] on span "Entradas" at bounding box center [103, 96] width 23 height 8
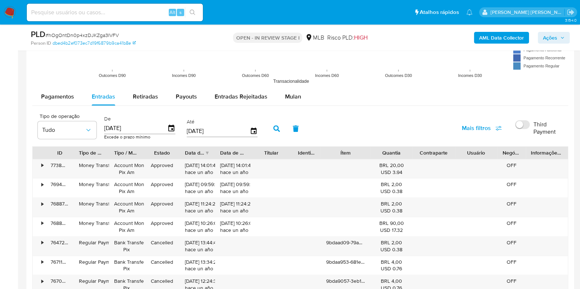
click at [132, 129] on input "[DATE]" at bounding box center [135, 129] width 63 height 12
click at [291, 96] on span "Mulan" at bounding box center [293, 96] width 16 height 8
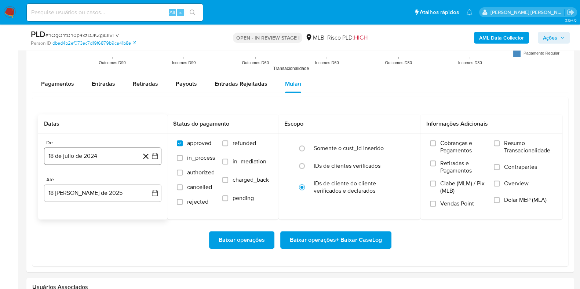
scroll to position [825, 0]
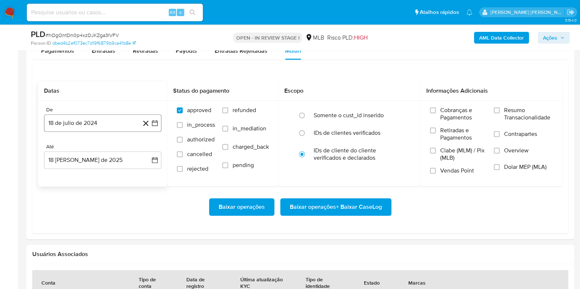
click at [96, 120] on button "18 de julio de 2024" at bounding box center [102, 123] width 117 height 18
click at [146, 149] on icon "Mes siguiente" at bounding box center [148, 149] width 9 height 9
click at [56, 149] on icon "Mes anterior" at bounding box center [57, 149] width 9 height 9
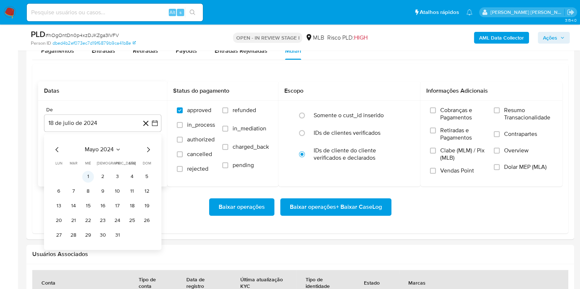
click at [91, 177] on button "1" at bounding box center [88, 177] width 12 height 12
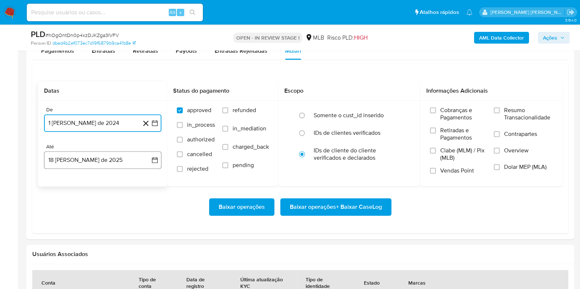
click at [92, 160] on button "18 [PERSON_NAME] de 2025" at bounding box center [102, 161] width 117 height 18
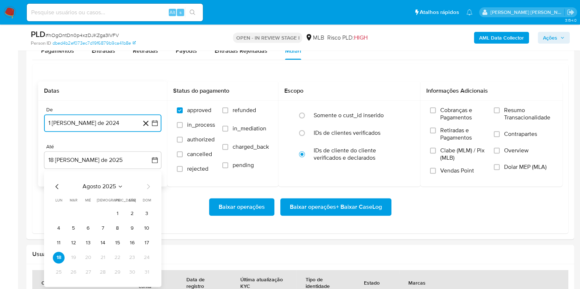
click at [57, 186] on icon "Mes anterior" at bounding box center [57, 186] width 9 height 9
click at [57, 187] on div "Baixar operações Baixar operações + Baixar CaseLog" at bounding box center [300, 207] width 524 height 41
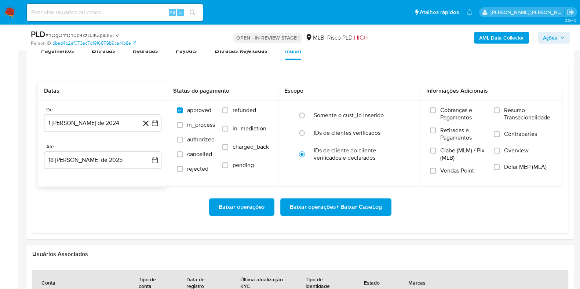
click at [57, 185] on div "De 1 [PERSON_NAME] de 2024 [DATE] Até 18 [PERSON_NAME] de 2025 [DATE]" at bounding box center [102, 144] width 129 height 86
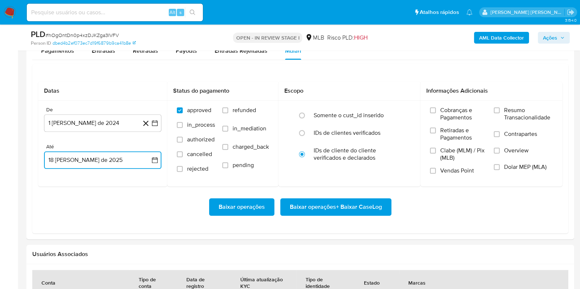
click at [80, 154] on button "18 [PERSON_NAME] de 2025" at bounding box center [102, 161] width 117 height 18
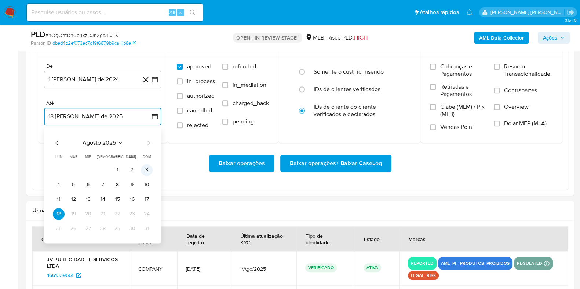
scroll to position [917, 0]
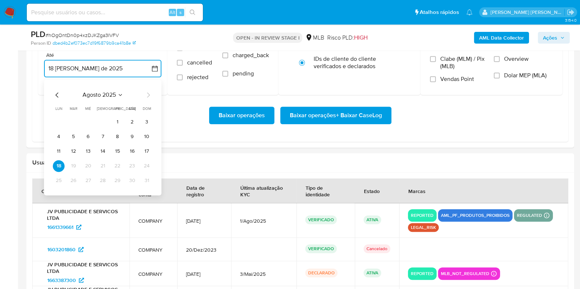
click at [55, 94] on icon "Mes anterior" at bounding box center [57, 95] width 9 height 9
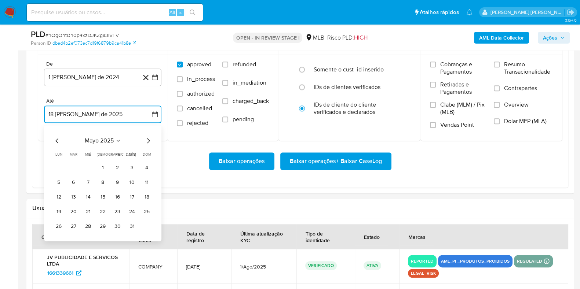
click at [57, 139] on icon "Mes anterior" at bounding box center [56, 140] width 3 height 5
click at [91, 225] on button "30" at bounding box center [88, 227] width 12 height 12
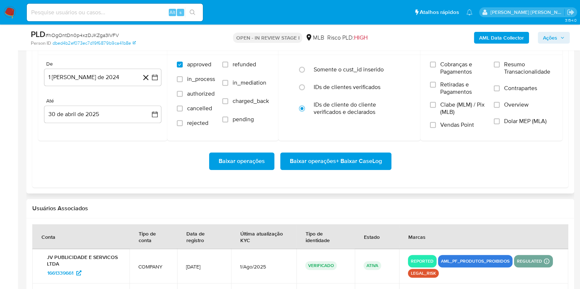
click at [165, 168] on div "Baixar operações Baixar operações + Baixar CaseLog" at bounding box center [300, 162] width 524 height 18
click at [334, 160] on span "Baixar operações + Baixar CaseLog" at bounding box center [336, 161] width 92 height 16
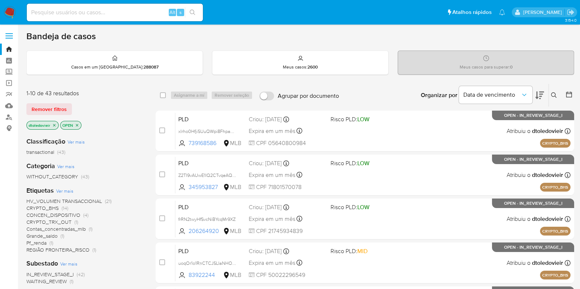
click at [12, 11] on img at bounding box center [10, 12] width 12 height 12
click at [113, 12] on input at bounding box center [115, 13] width 176 height 10
paste input "784240671"
type input "784240671"
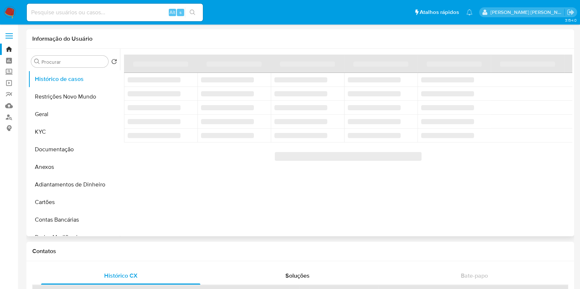
select select "10"
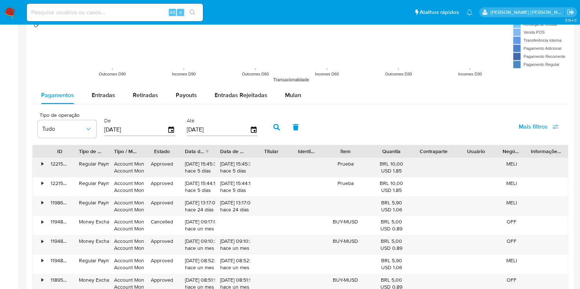
scroll to position [642, 0]
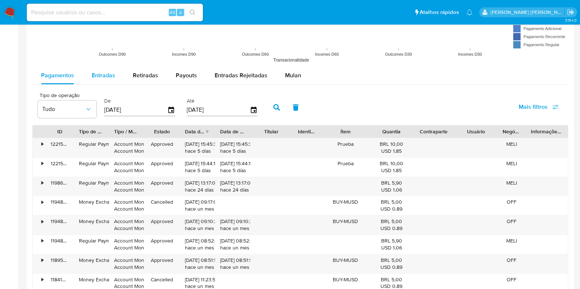
click at [105, 74] on span "Entradas" at bounding box center [103, 75] width 23 height 8
select select "10"
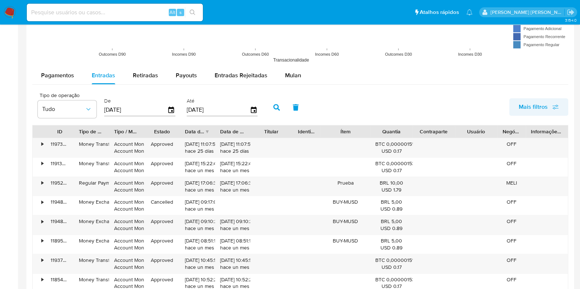
click at [545, 105] on span "Mais filtros" at bounding box center [533, 107] width 29 height 18
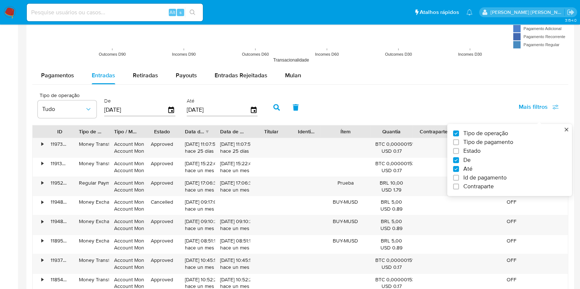
click at [479, 175] on span "Id de pagamento" at bounding box center [484, 177] width 43 height 7
click at [459, 175] on input "Id de pagamento" at bounding box center [456, 178] width 6 height 6
checkbox input "true"
click at [282, 108] on input "number" at bounding box center [303, 110] width 72 height 10
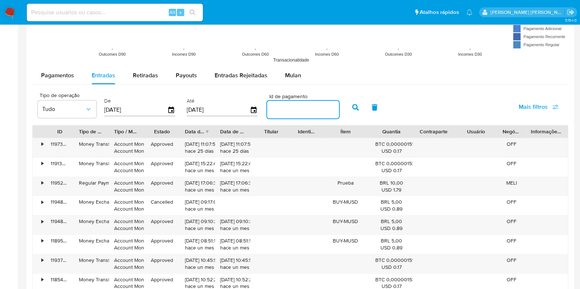
paste input "20554387021"
type input "20554387021"
click at [352, 105] on icon "button" at bounding box center [355, 107] width 7 height 7
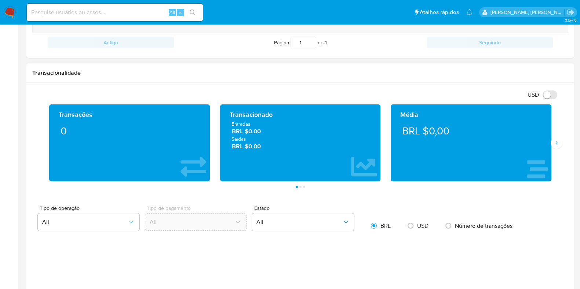
scroll to position [325, 0]
